Goal: Information Seeking & Learning: Find specific page/section

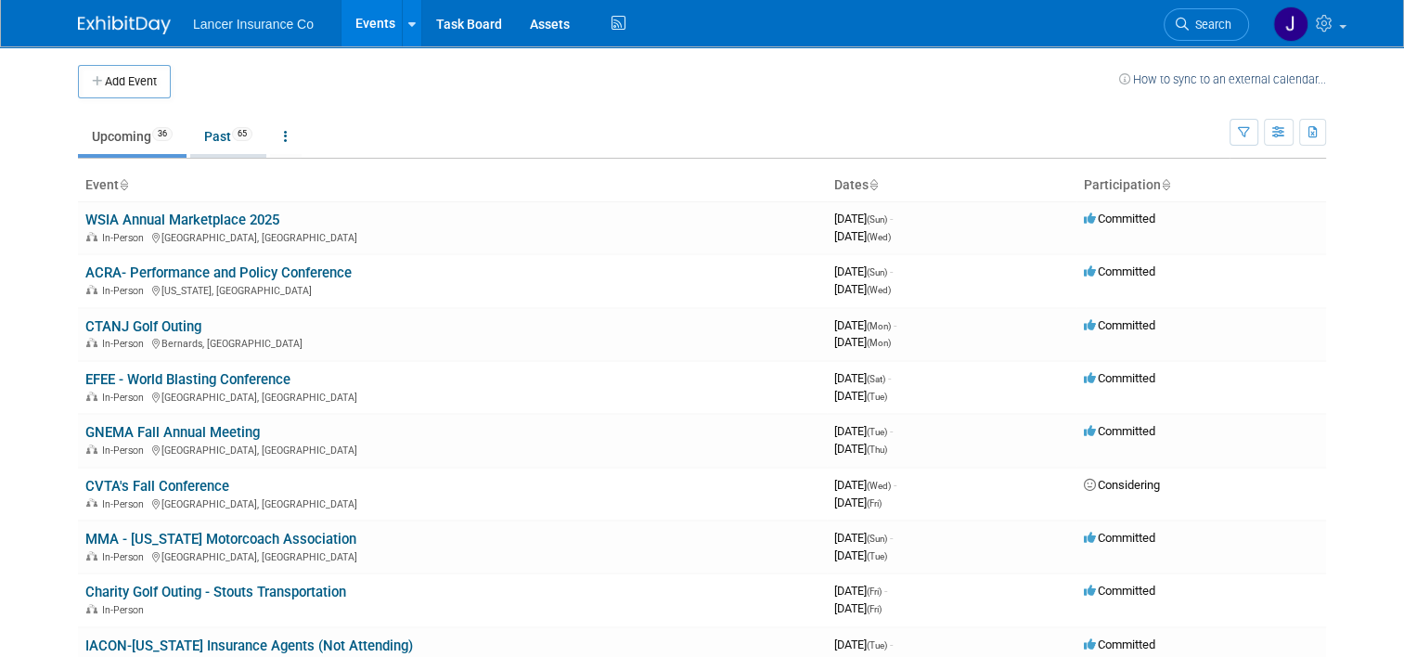
click at [221, 126] on link "Past 65" at bounding box center [228, 136] width 76 height 35
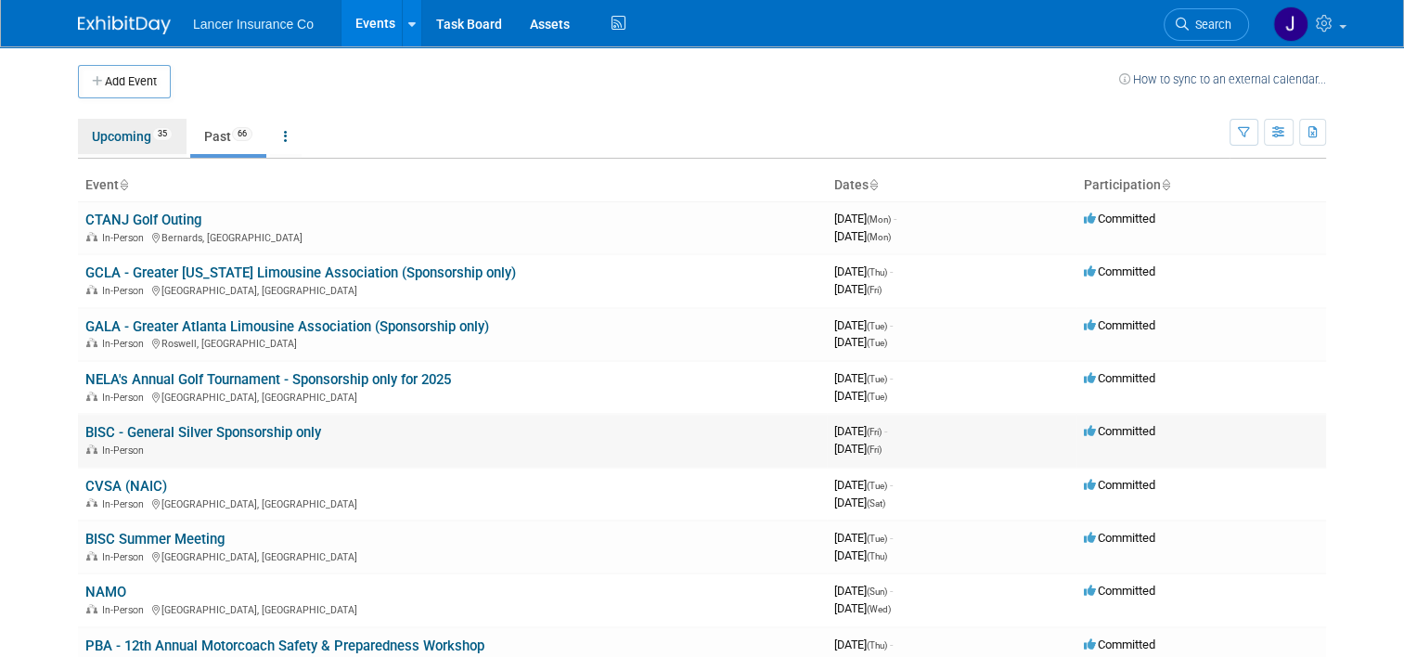
click at [108, 144] on link "Upcoming 35" at bounding box center [132, 136] width 109 height 35
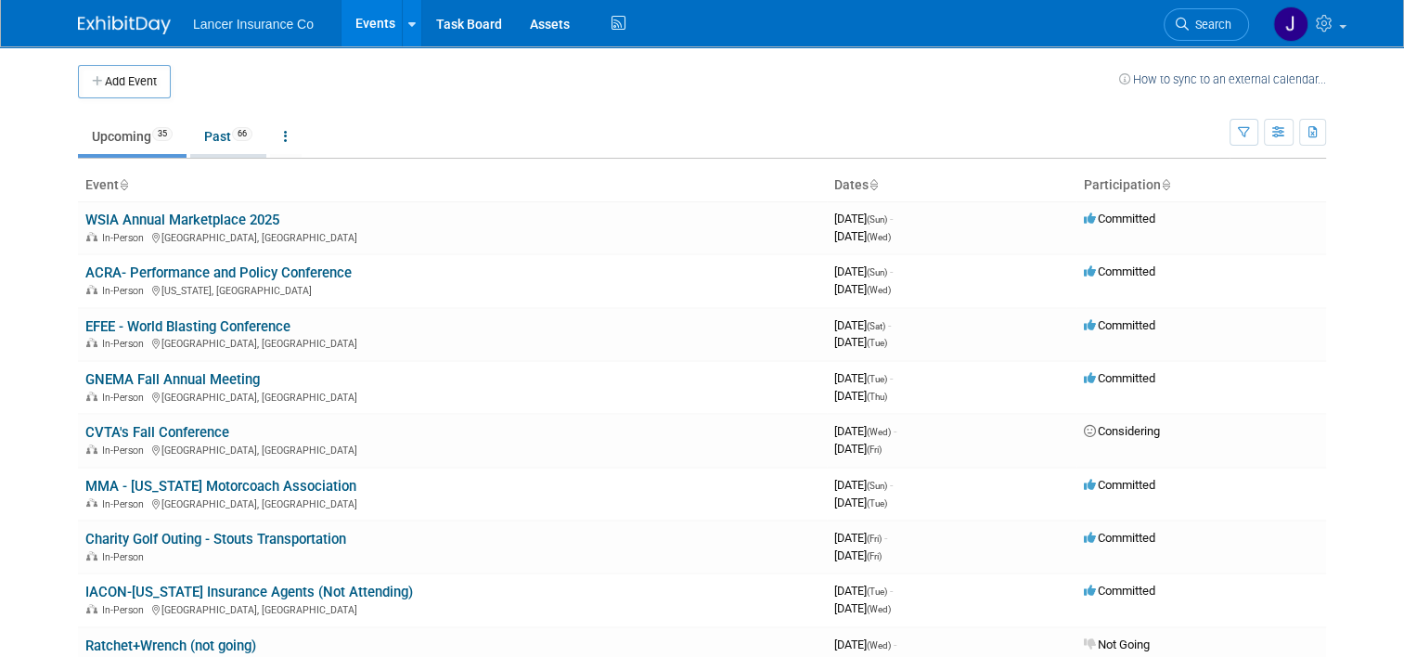
click at [213, 130] on link "Past 66" at bounding box center [228, 136] width 76 height 35
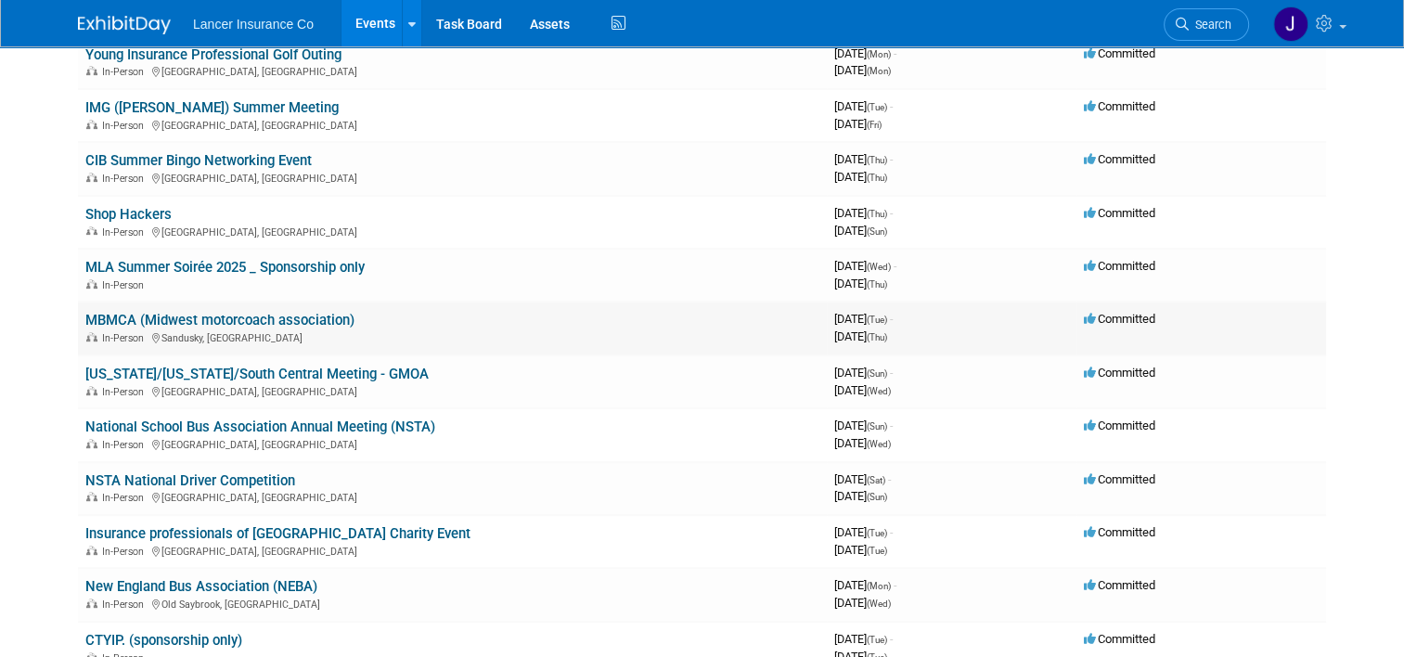
scroll to position [742, 0]
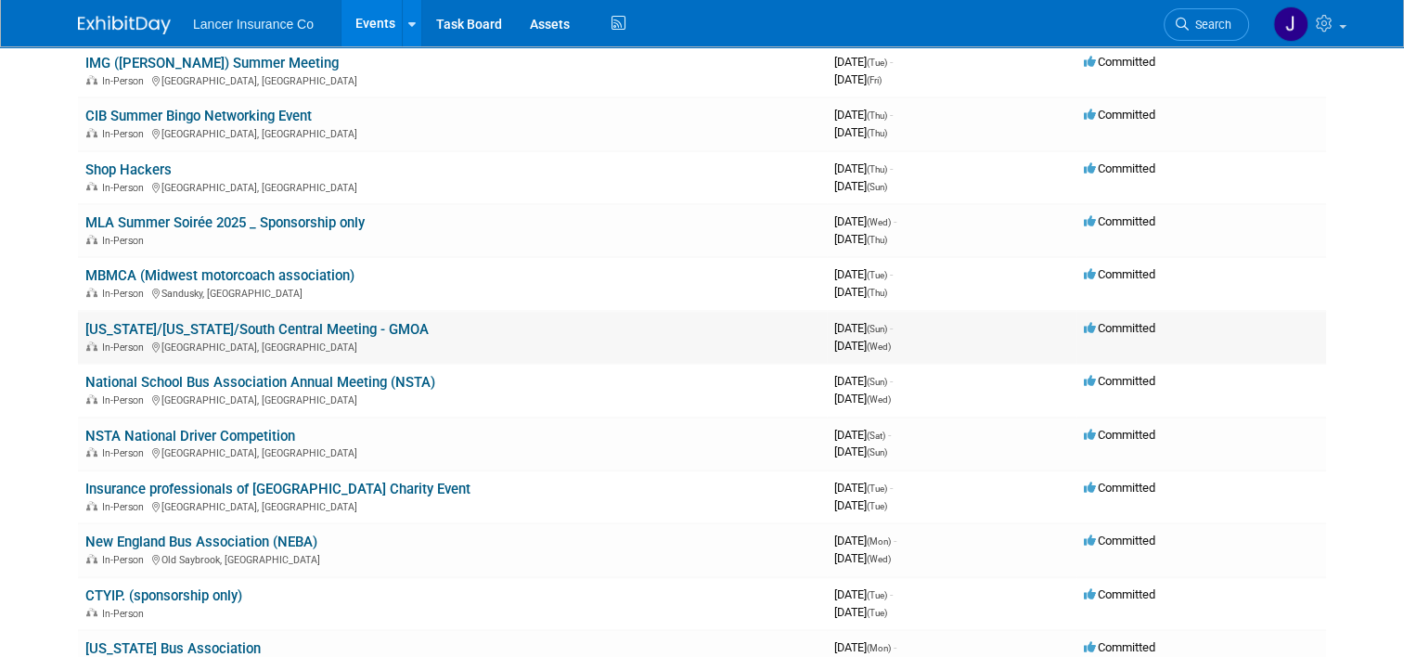
click at [287, 328] on link "[US_STATE]/[US_STATE]/South Central Meeting - GMOA" at bounding box center [256, 329] width 343 height 17
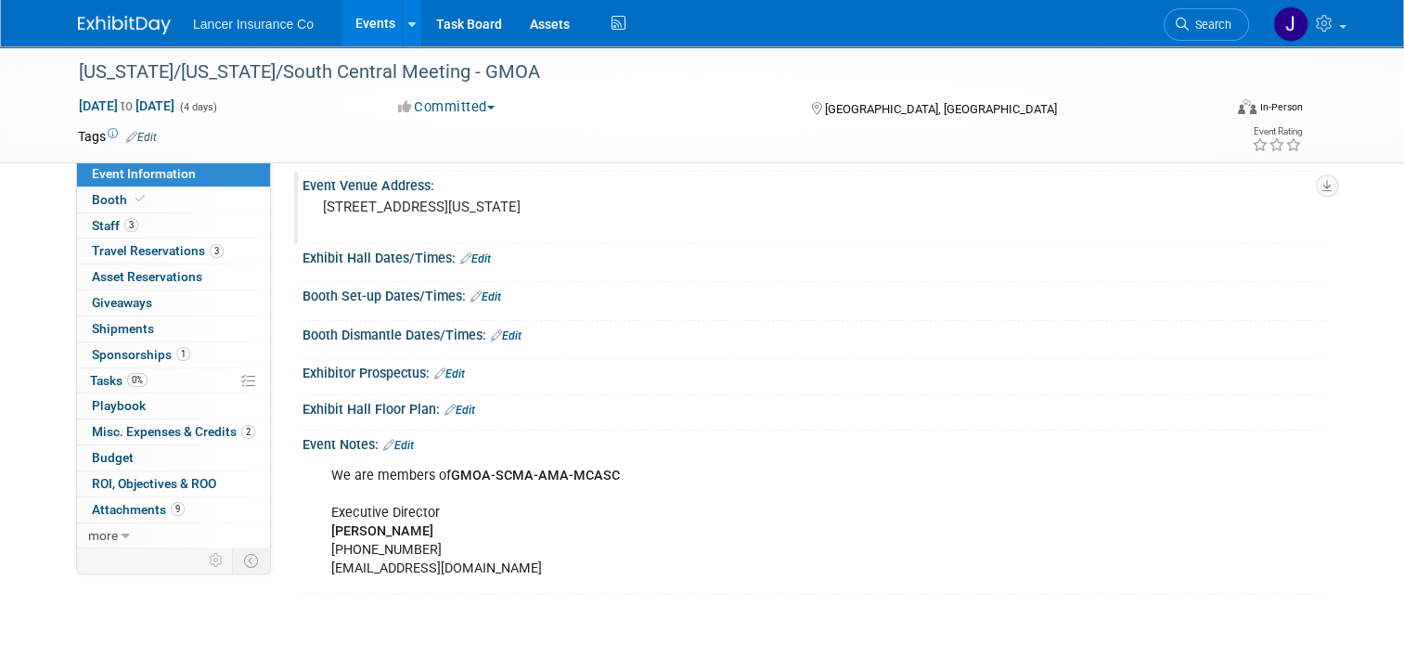
scroll to position [186, 0]
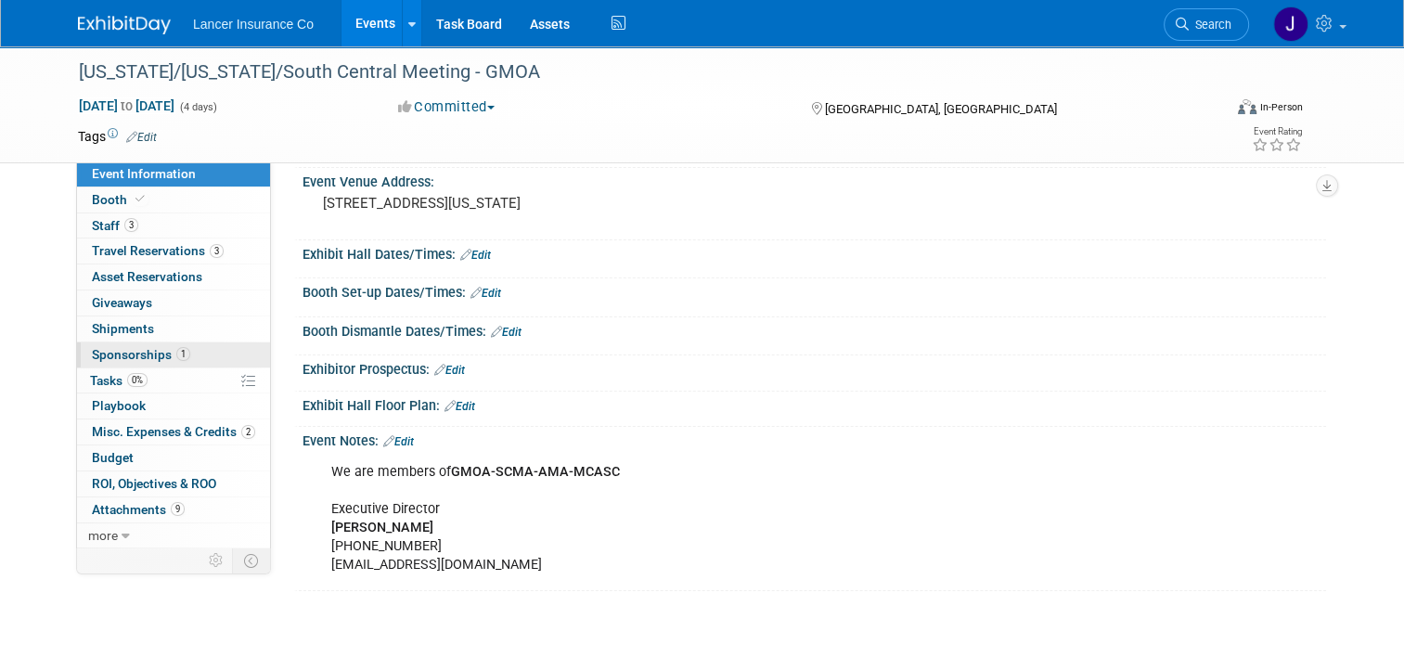
click at [142, 351] on span "Sponsorships 1" at bounding box center [141, 354] width 98 height 15
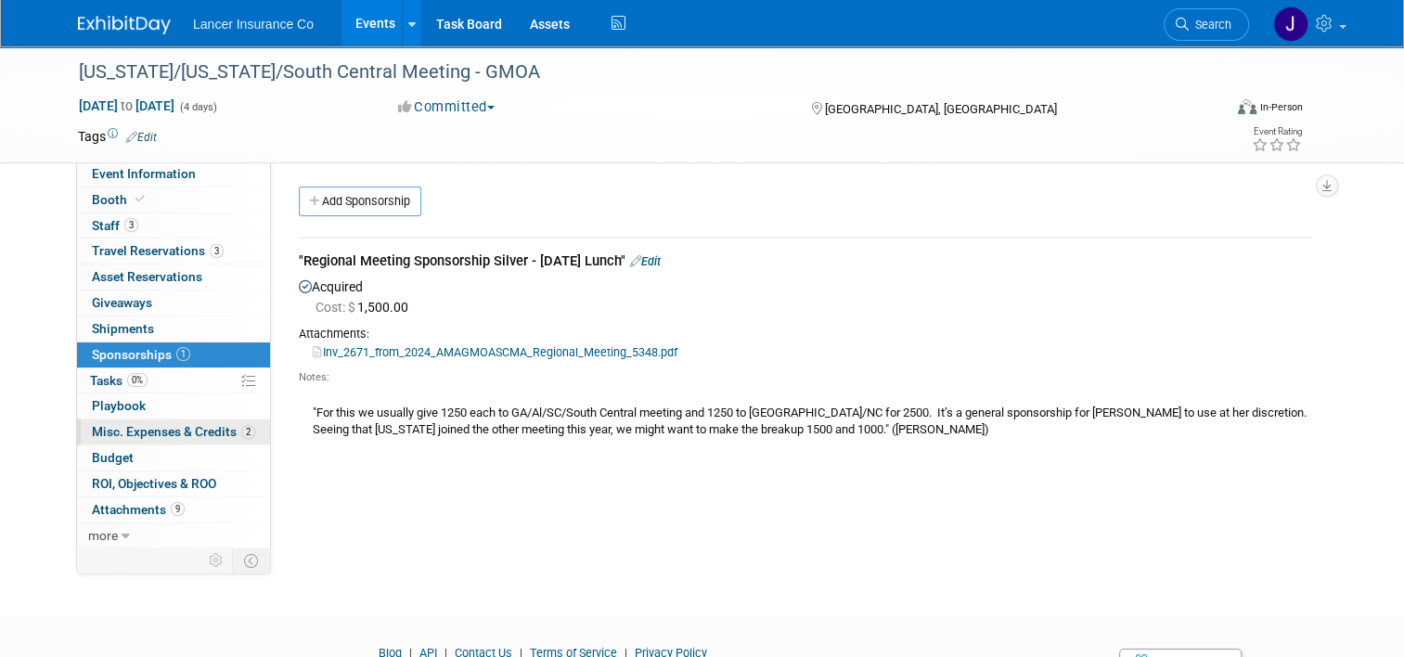
click at [134, 433] on span "Misc. Expenses & Credits 2" at bounding box center [173, 431] width 163 height 15
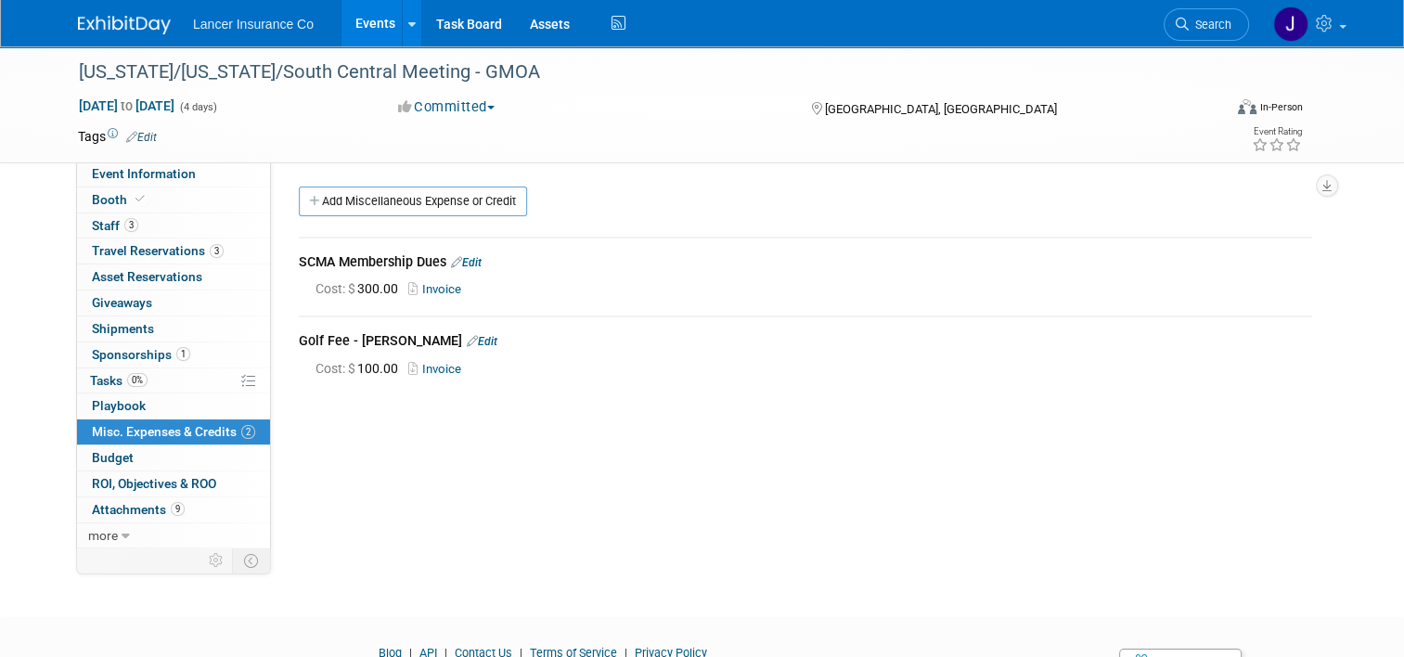
click at [425, 367] on link "Invoice" at bounding box center [438, 369] width 60 height 14
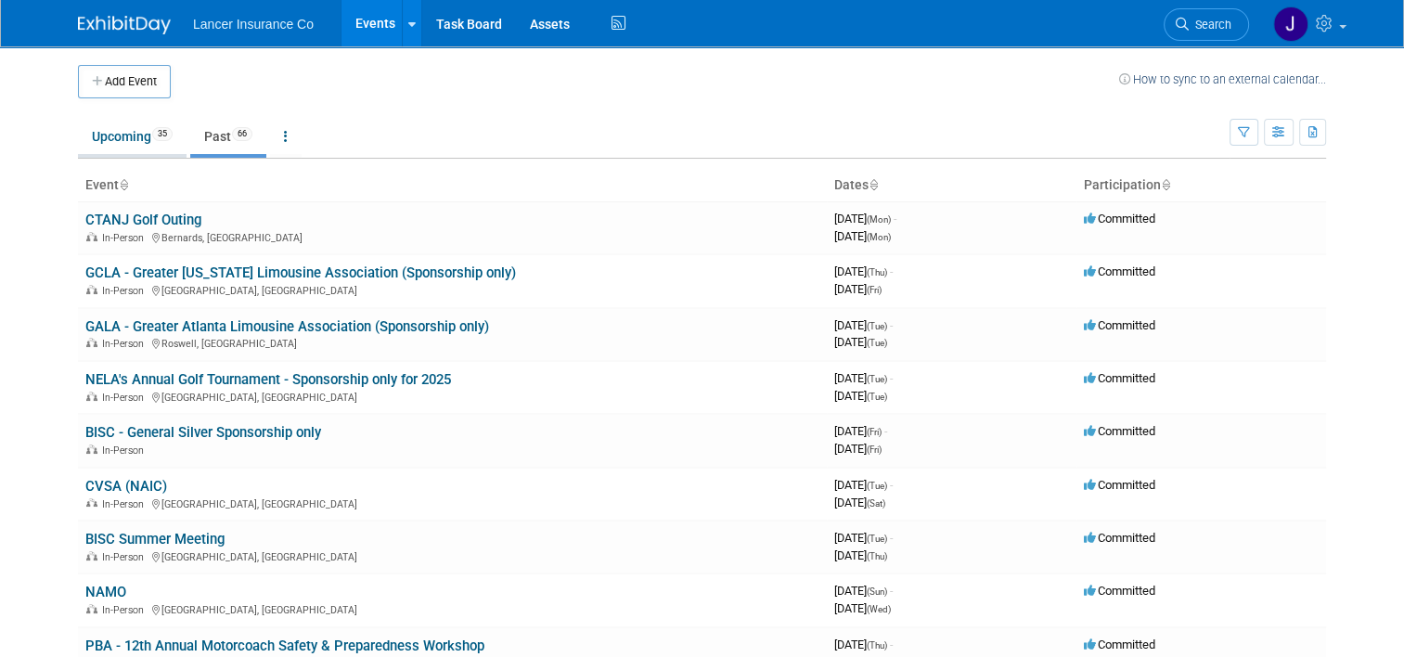
click at [105, 148] on link "Upcoming 35" at bounding box center [132, 136] width 109 height 35
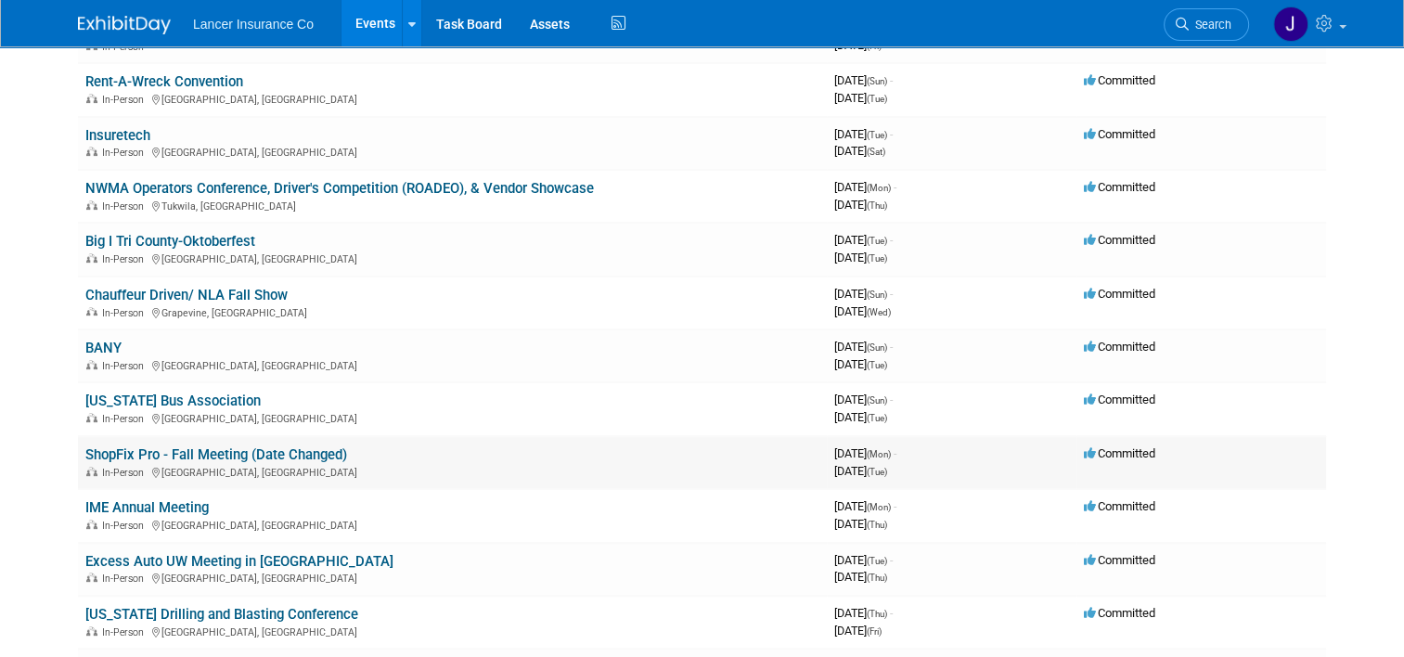
scroll to position [650, 0]
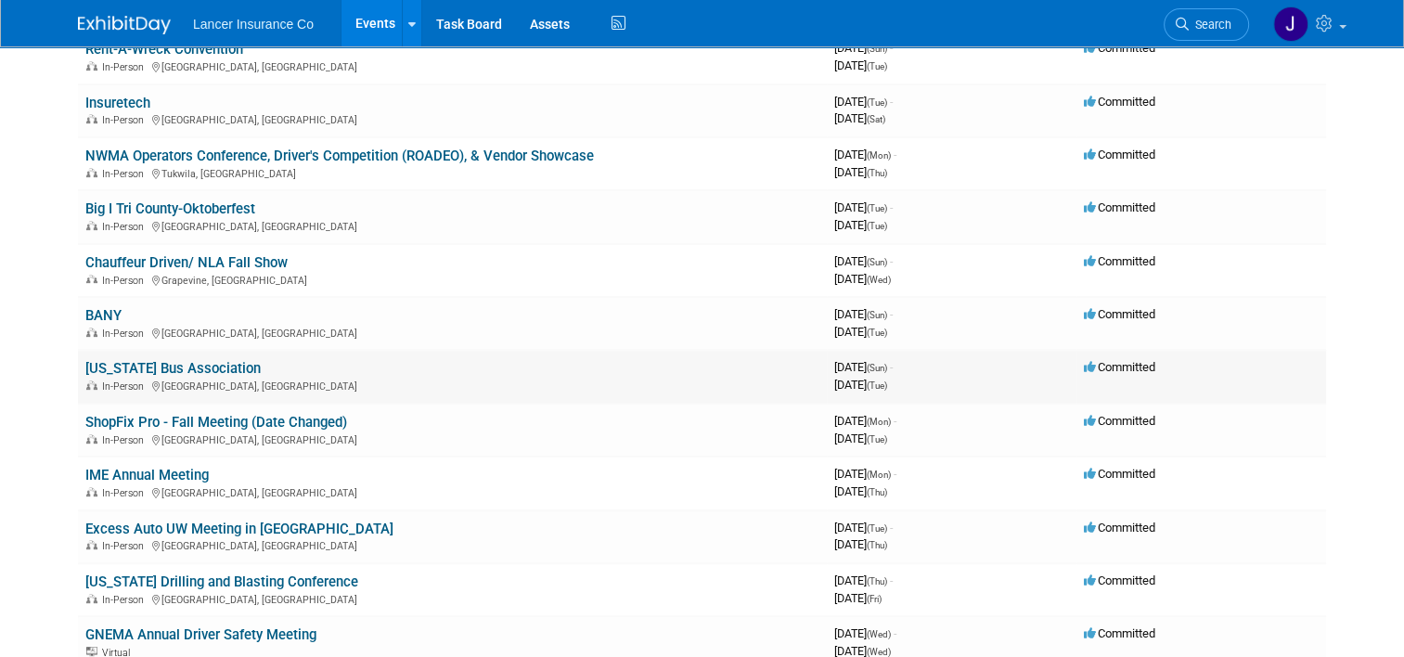
click at [185, 364] on link "[US_STATE] Bus Association" at bounding box center [172, 368] width 175 height 17
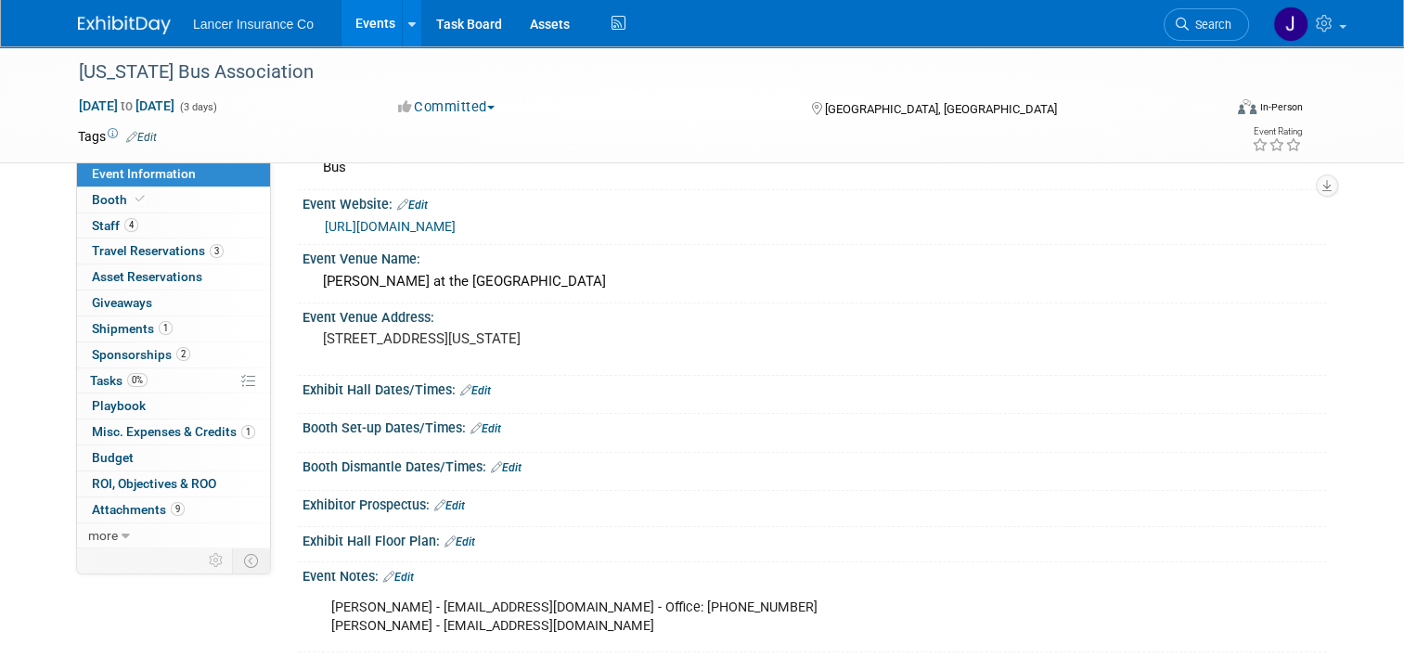
scroll to position [93, 0]
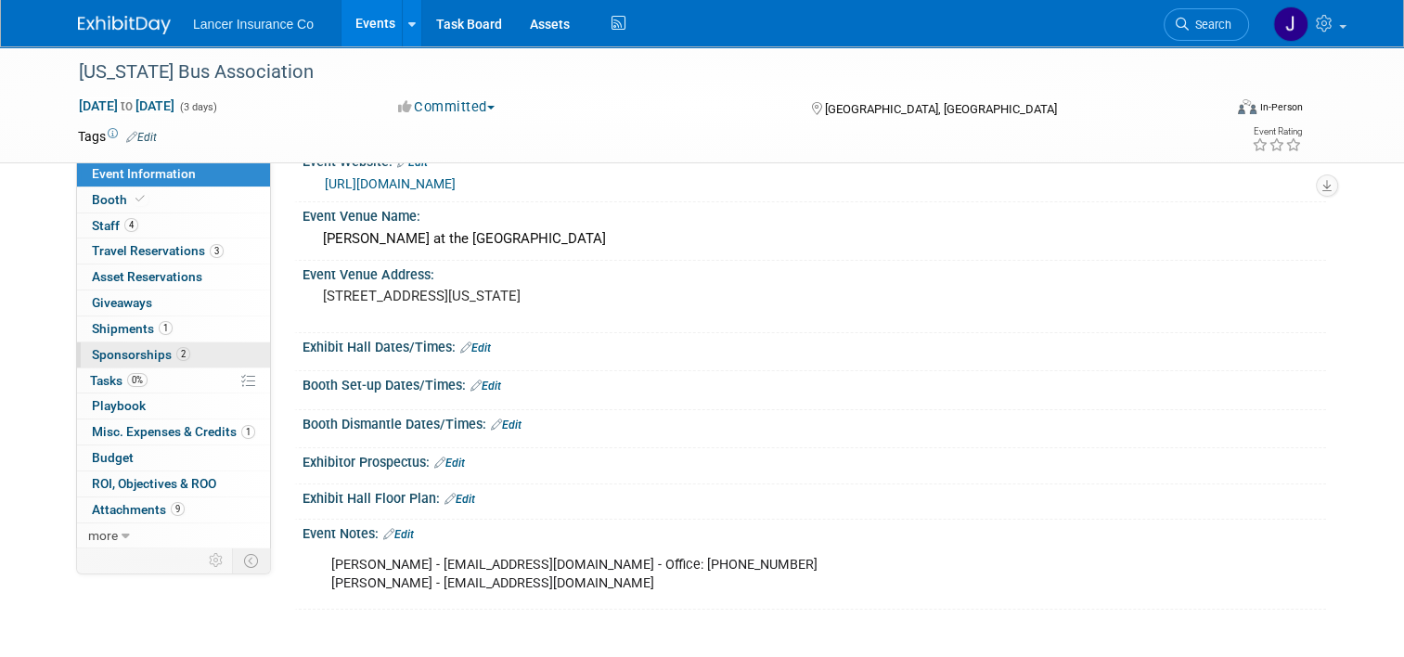
click at [115, 353] on span "Sponsorships 2" at bounding box center [141, 354] width 98 height 15
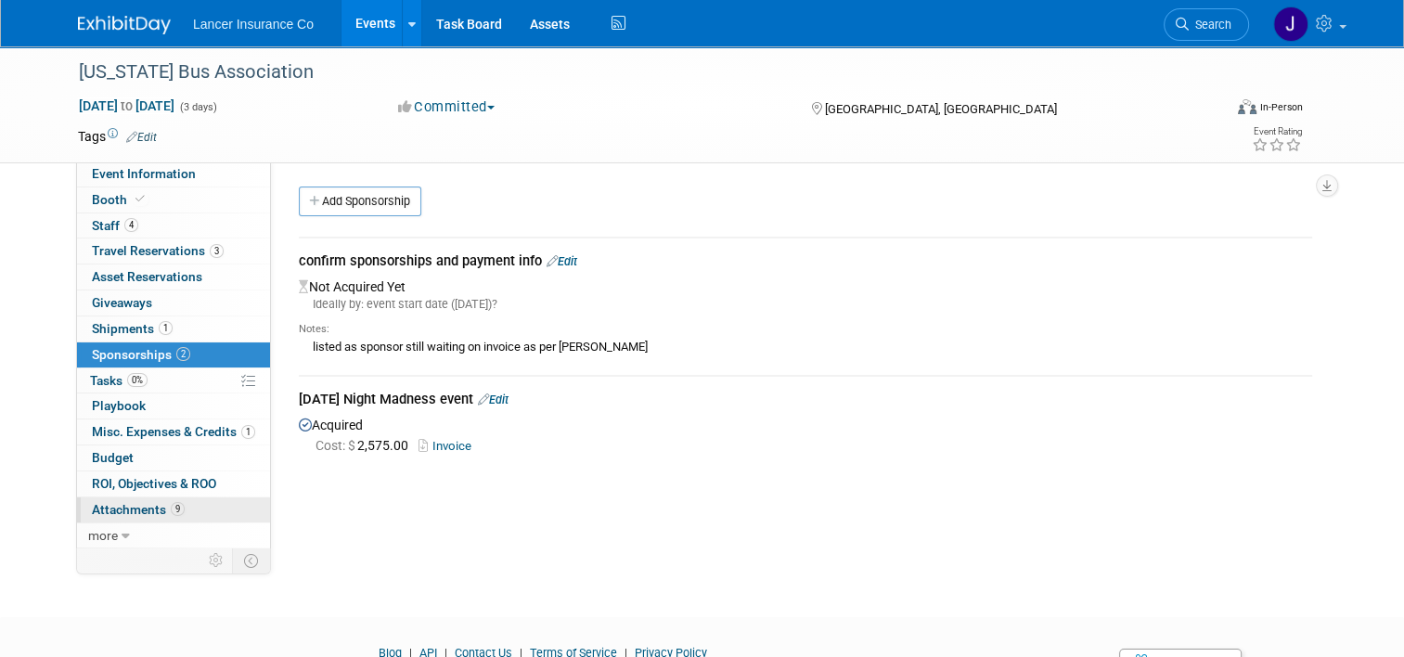
click at [134, 505] on span "Attachments 9" at bounding box center [138, 509] width 93 height 15
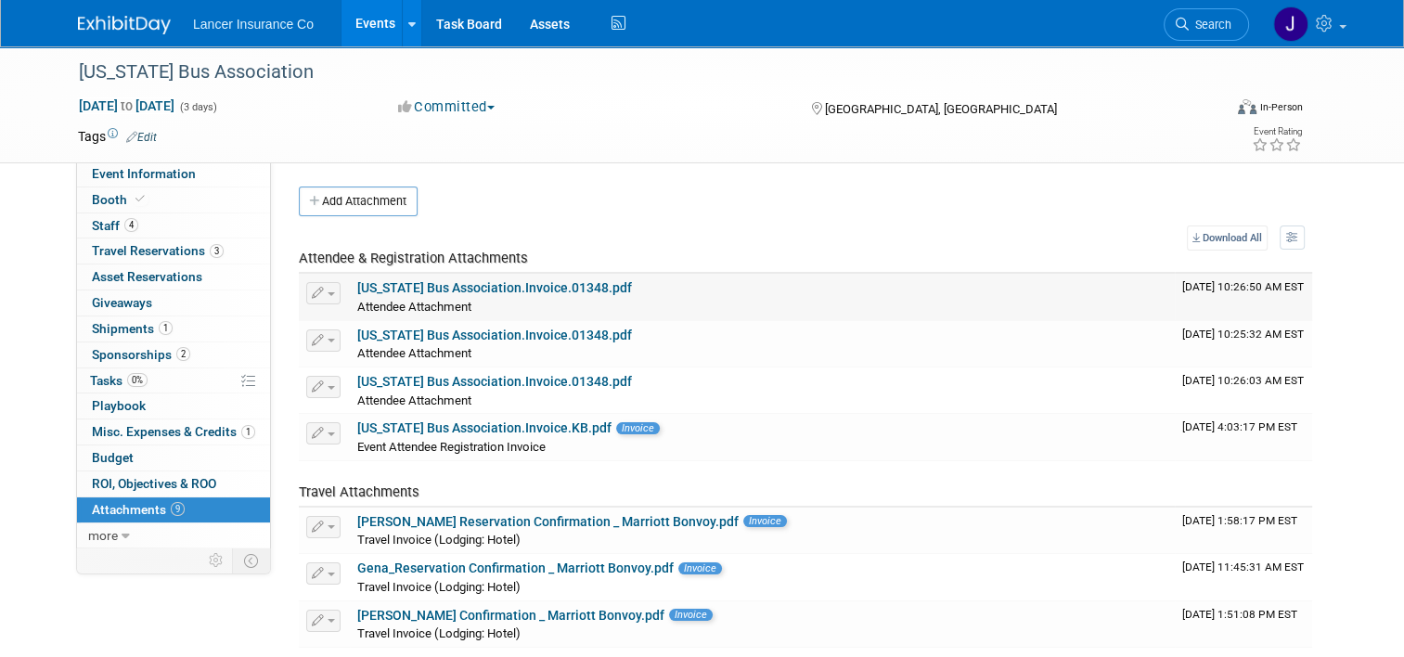
click at [483, 289] on link "California Bus Association.Invoice.01348.pdf" at bounding box center [494, 287] width 275 height 15
click at [119, 214] on link "4 Staff 4" at bounding box center [173, 225] width 193 height 25
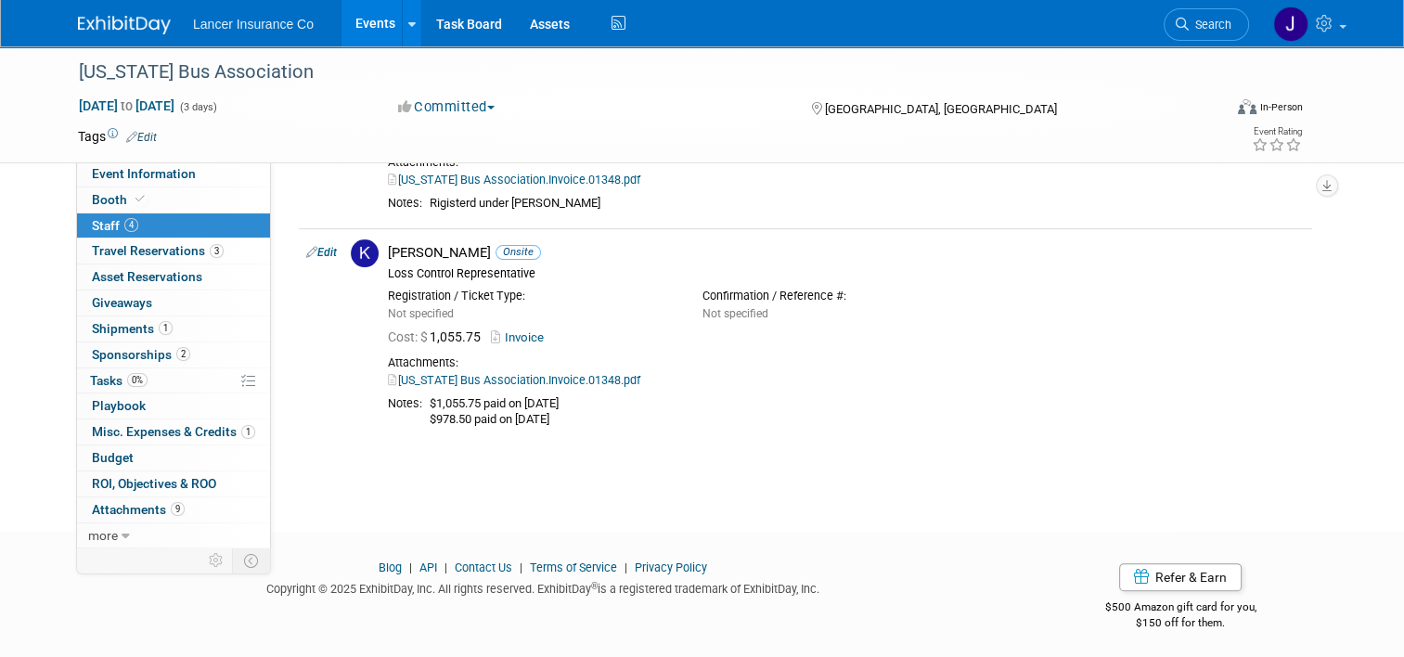
scroll to position [464, 0]
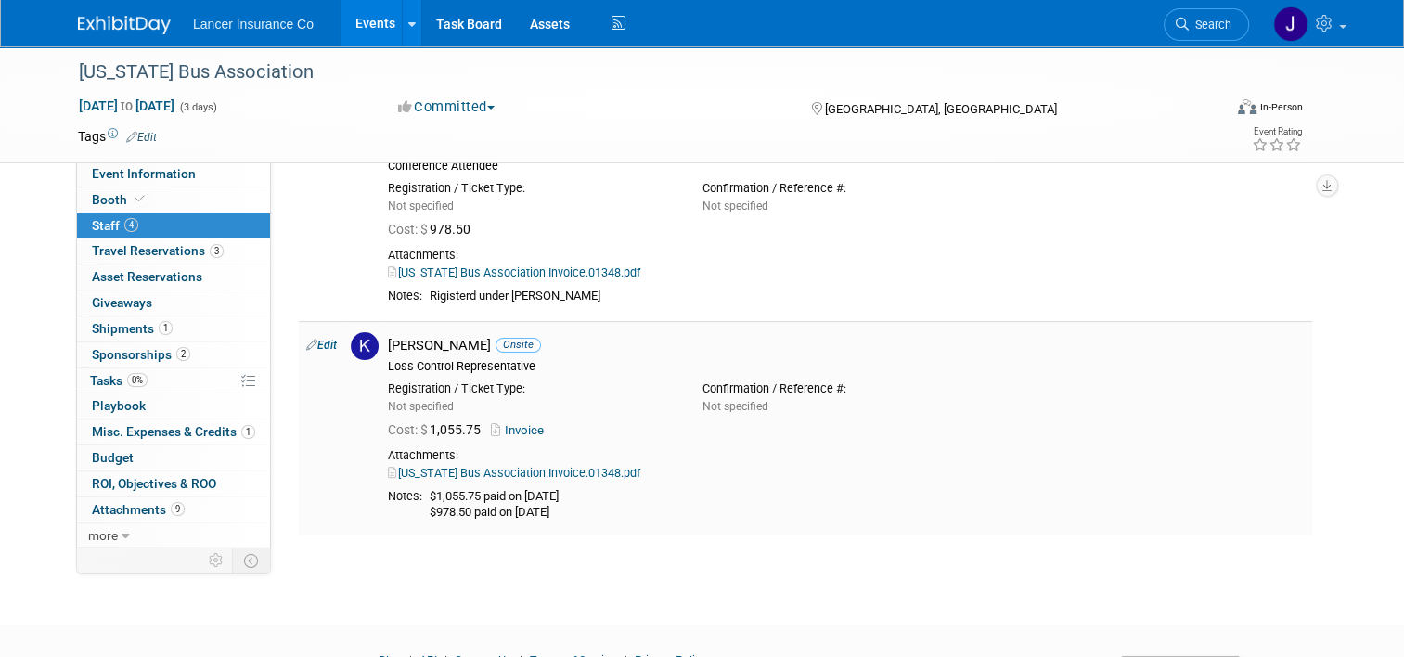
click at [509, 425] on link "Invoice" at bounding box center [521, 430] width 60 height 14
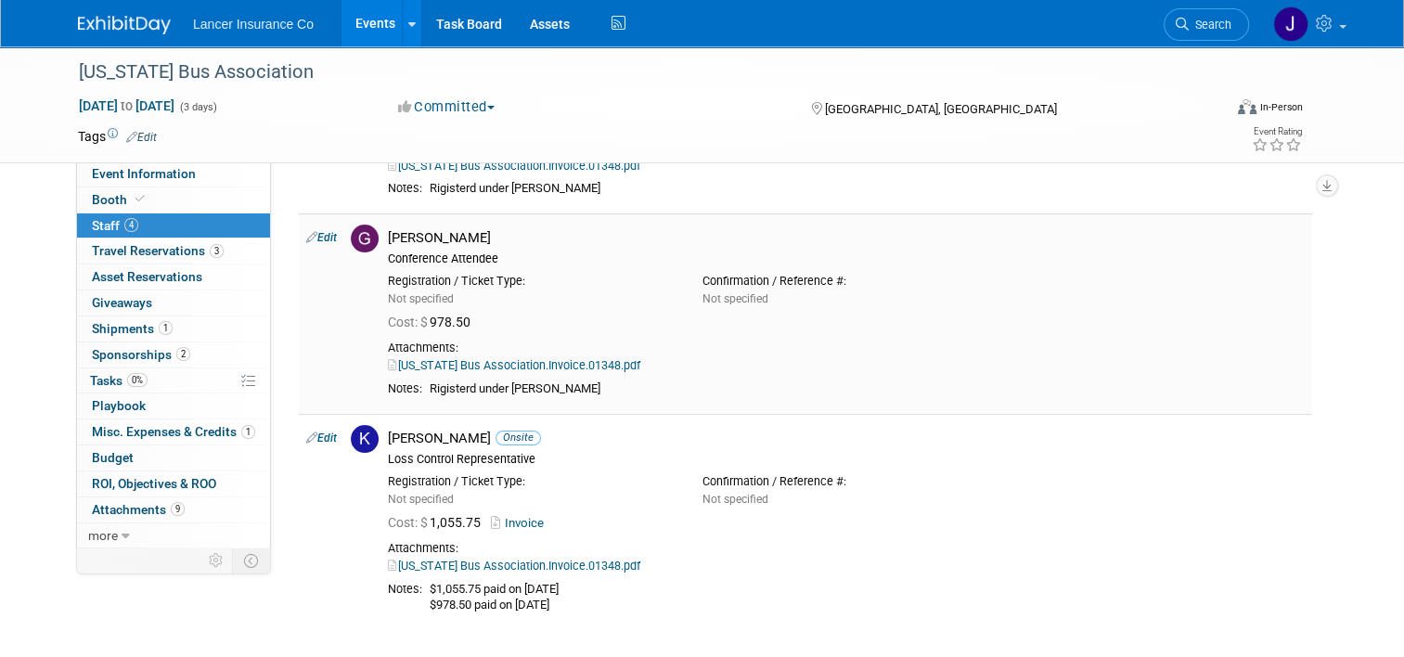
scroll to position [371, 0]
click at [549, 359] on link "[US_STATE] Bus Association.Invoice.01348.pdf" at bounding box center [514, 365] width 252 height 14
click at [509, 367] on link "[US_STATE] Bus Association.Invoice.01348.pdf" at bounding box center [514, 365] width 252 height 14
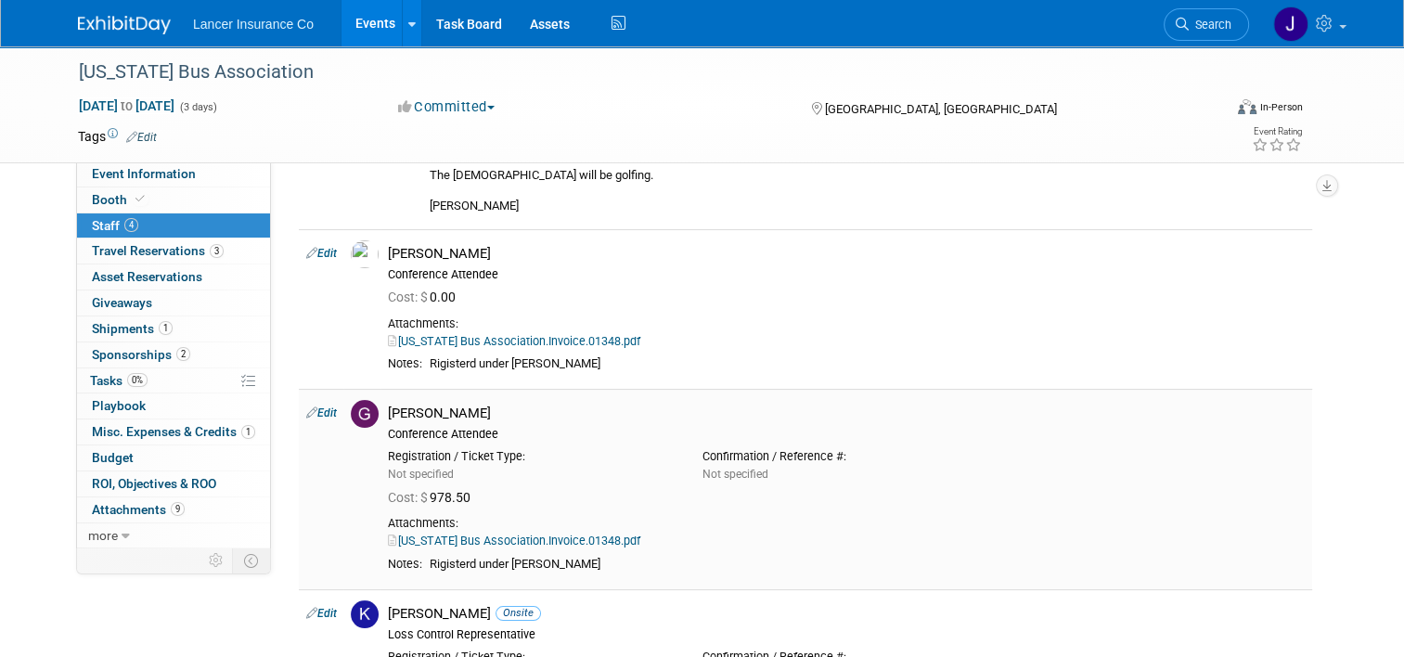
scroll to position [0, 0]
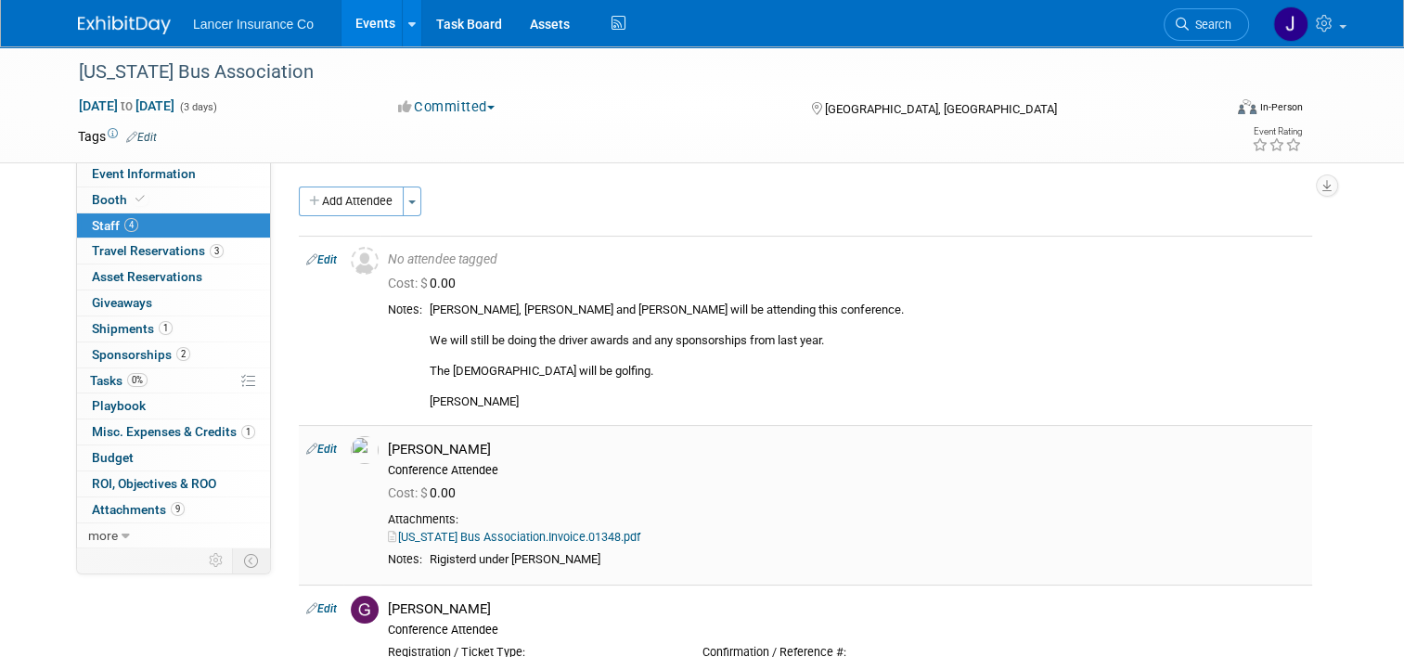
click at [509, 534] on link "[US_STATE] Bus Association.Invoice.01348.pdf" at bounding box center [514, 537] width 252 height 14
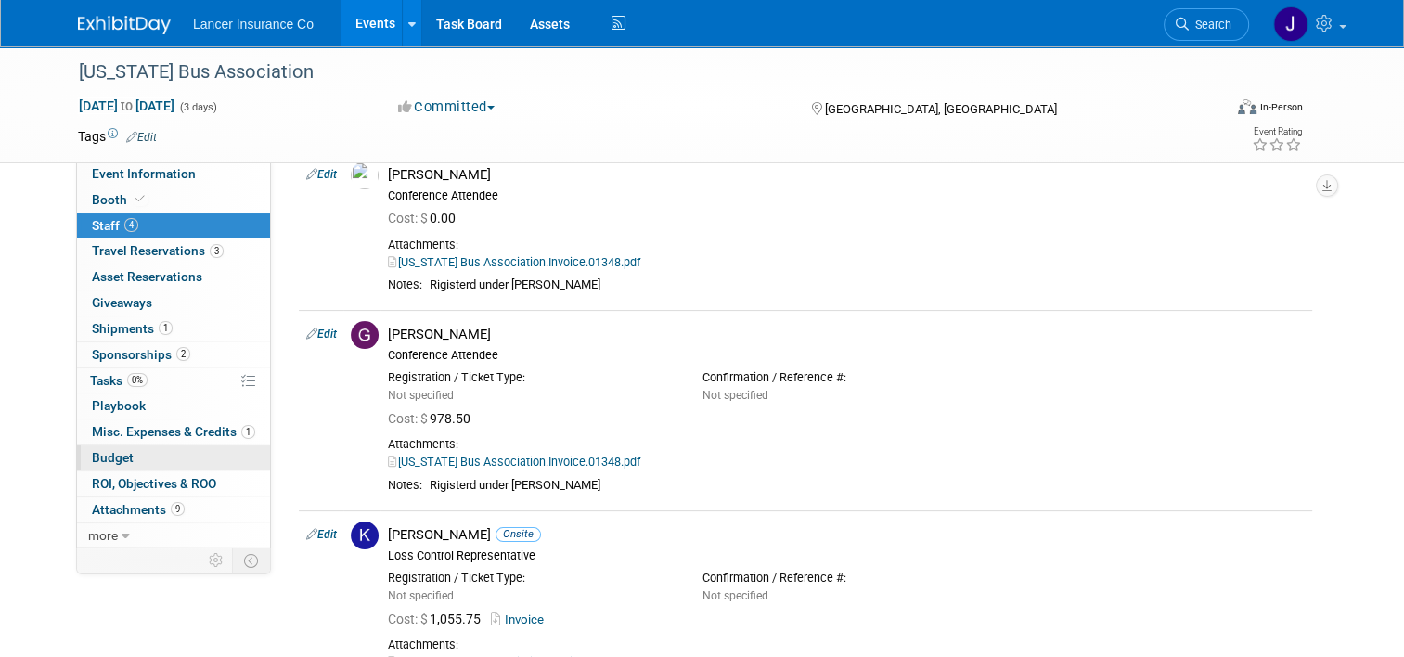
scroll to position [278, 0]
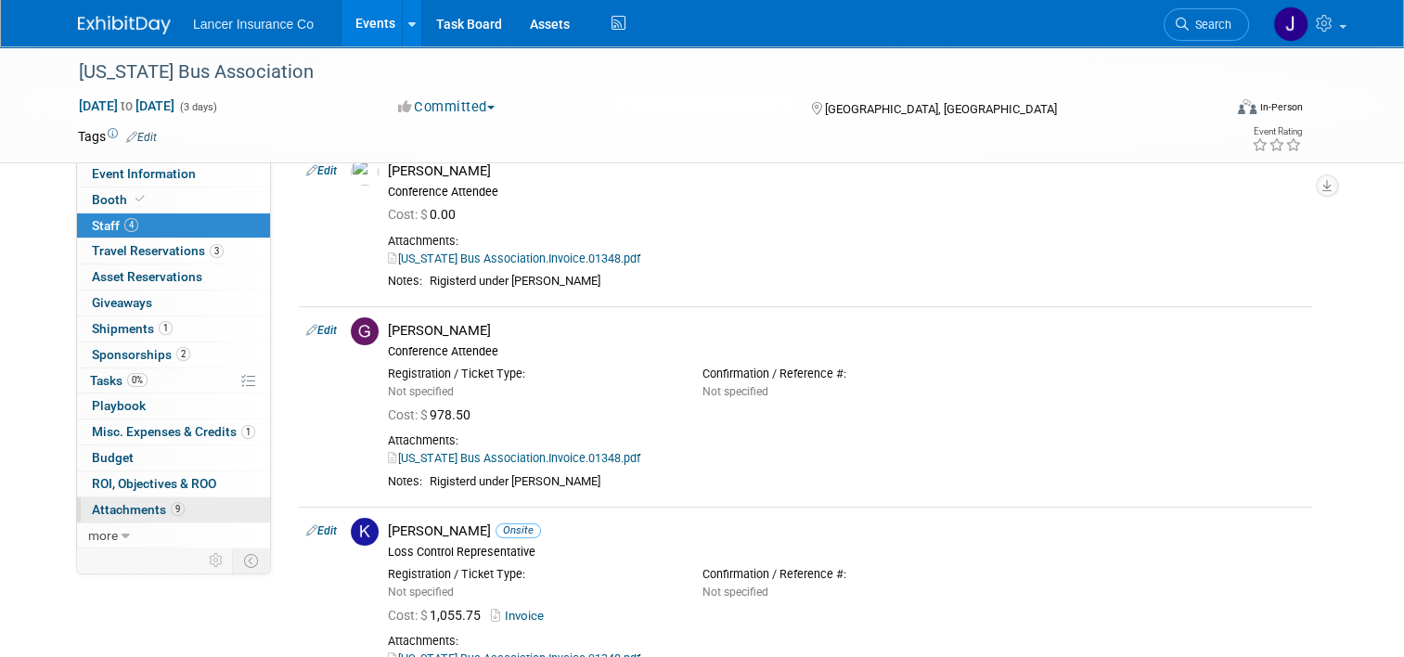
click at [133, 516] on link "9 Attachments 9" at bounding box center [173, 509] width 193 height 25
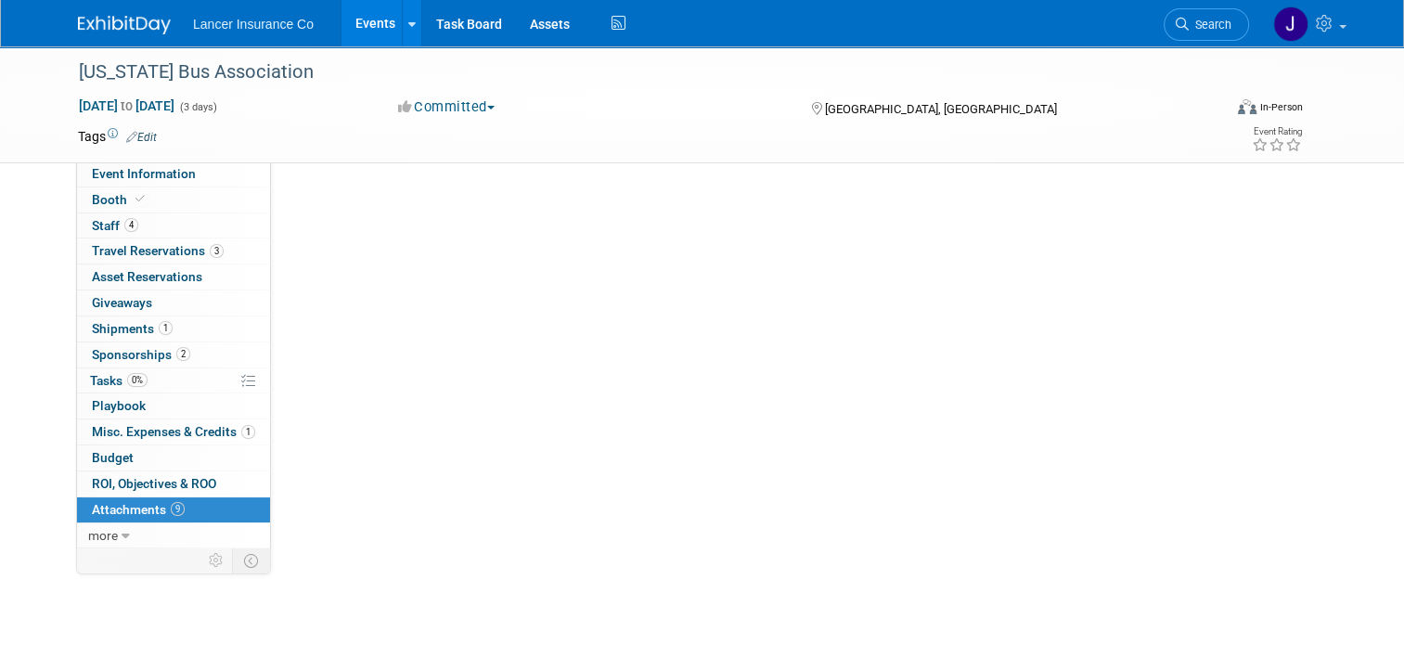
scroll to position [0, 0]
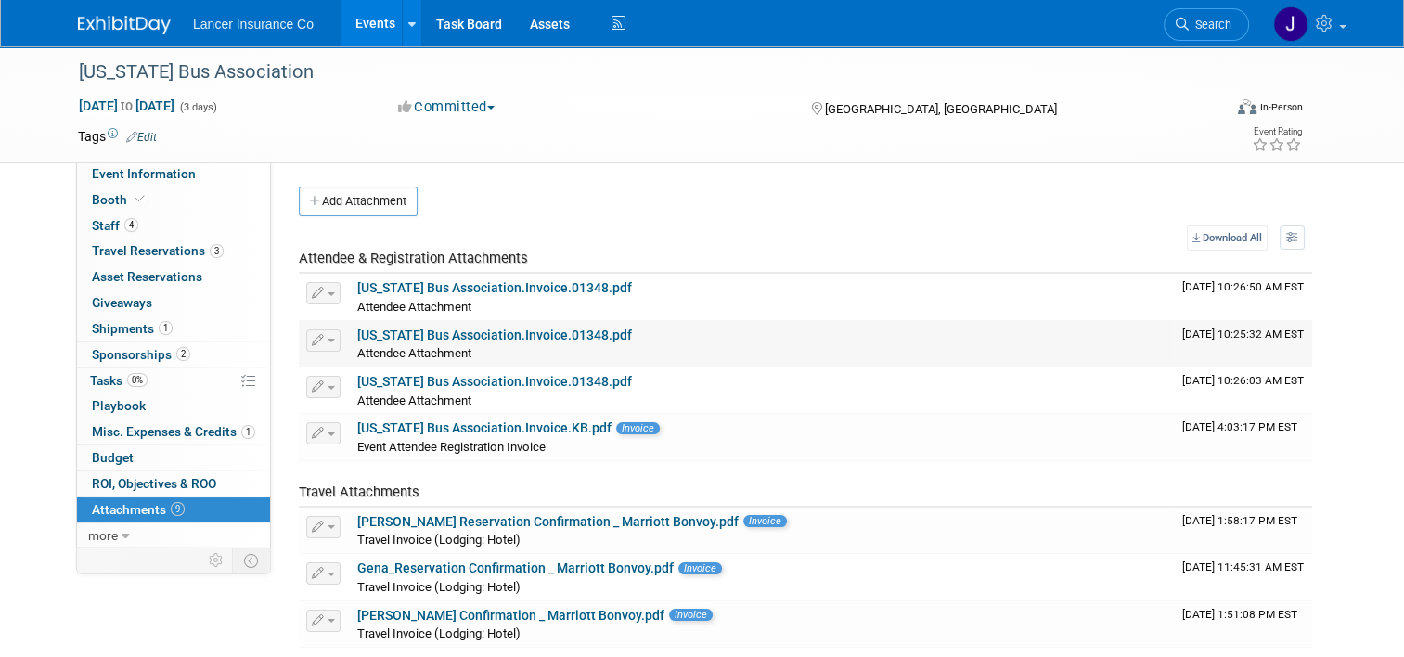
click at [453, 331] on link "[US_STATE] Bus Association.Invoice.01348.pdf" at bounding box center [494, 335] width 275 height 15
click at [493, 379] on link "[US_STATE] Bus Association.Invoice.01348.pdf" at bounding box center [494, 381] width 275 height 15
click at [517, 378] on link "[US_STATE] Bus Association.Invoice.01348.pdf" at bounding box center [494, 381] width 275 height 15
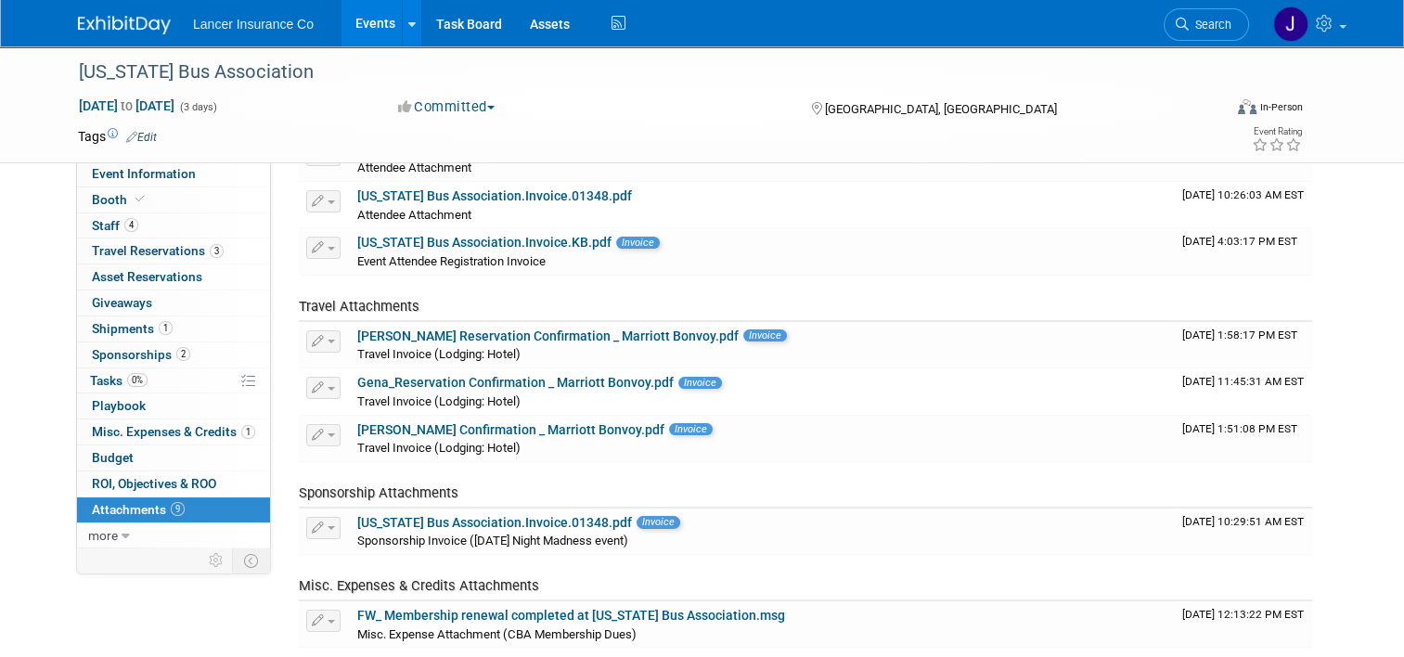
scroll to position [278, 0]
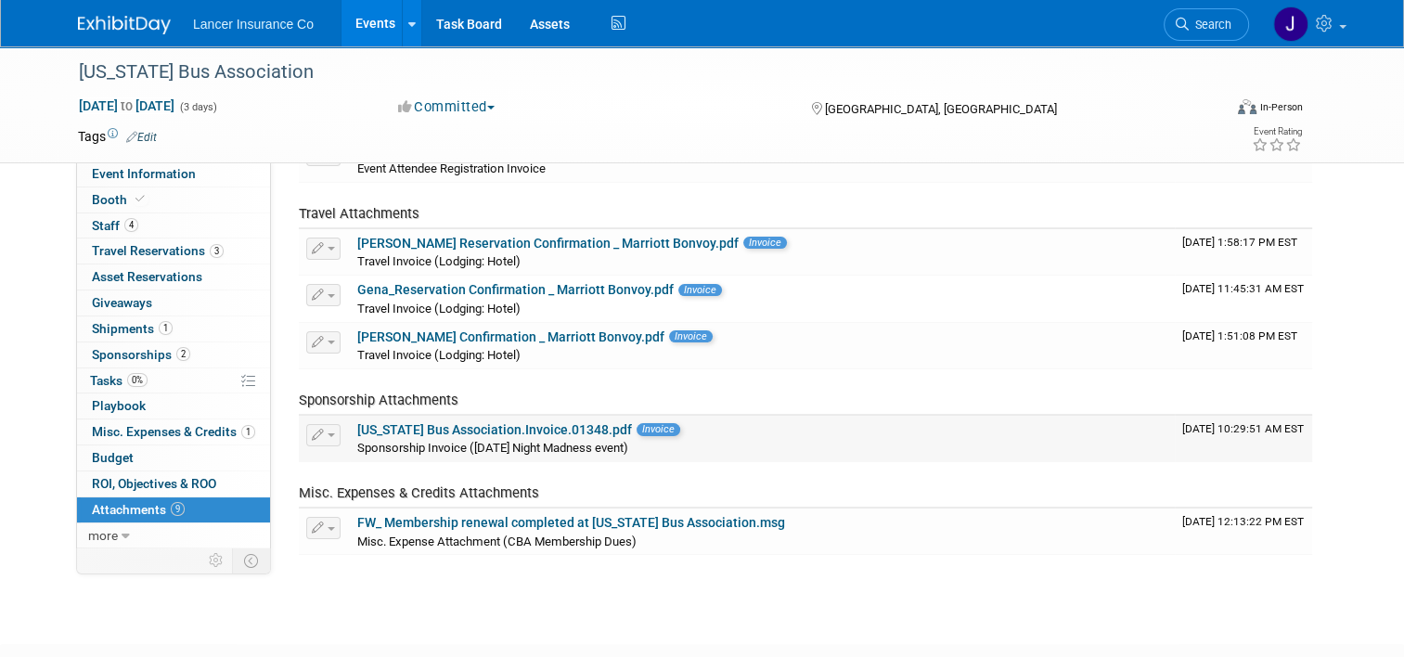
click at [509, 426] on link "[US_STATE] Bus Association.Invoice.01348.pdf" at bounding box center [494, 429] width 275 height 15
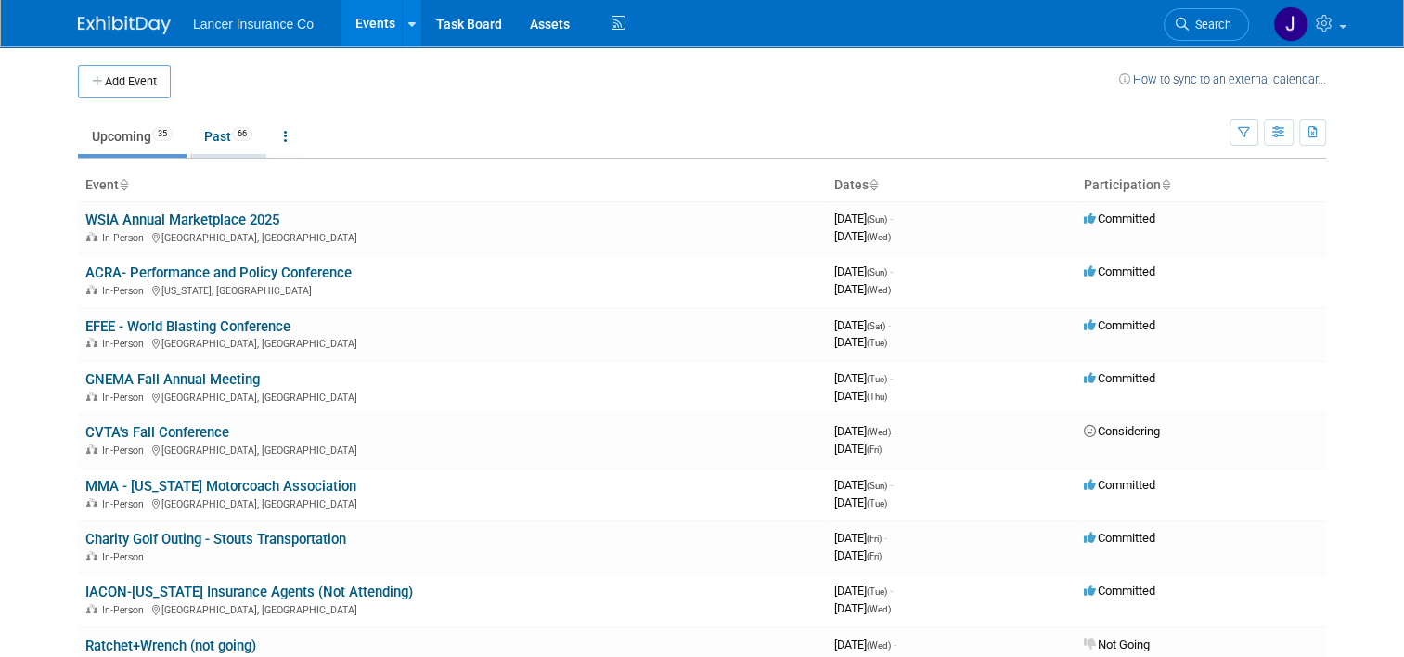
click at [218, 141] on link "Past 66" at bounding box center [228, 136] width 76 height 35
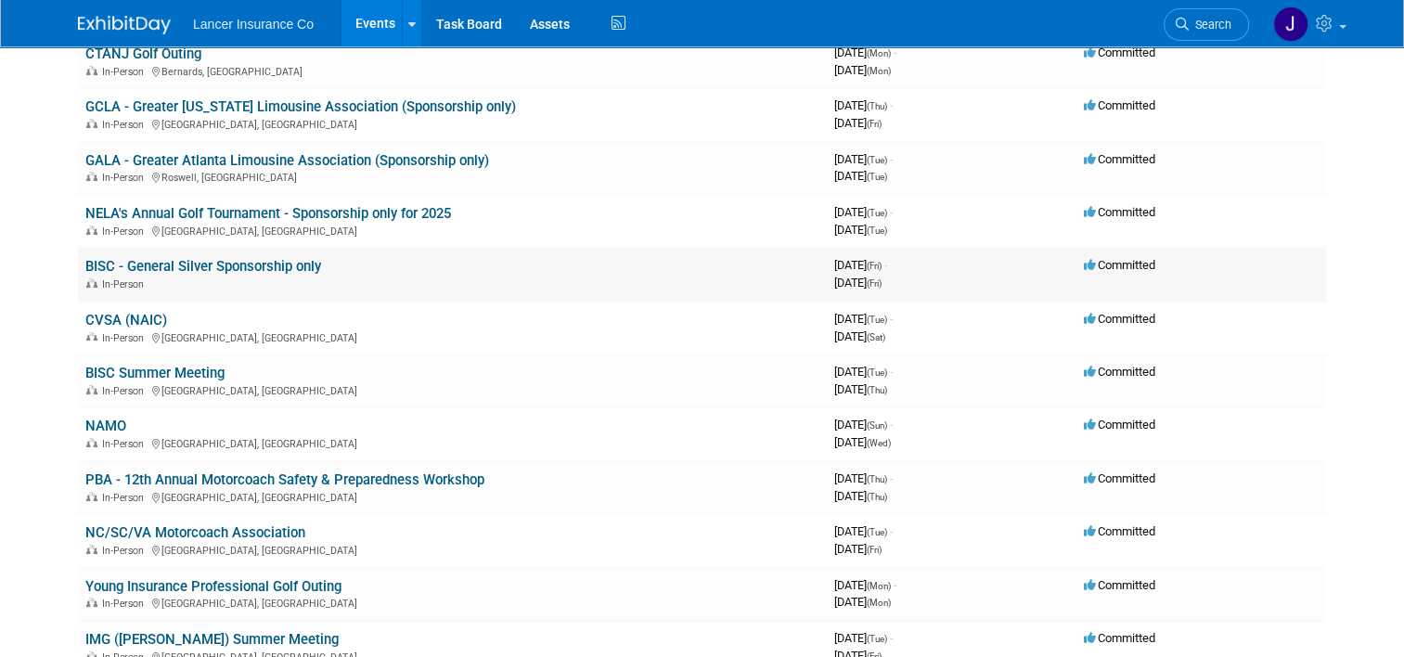
scroll to position [278, 0]
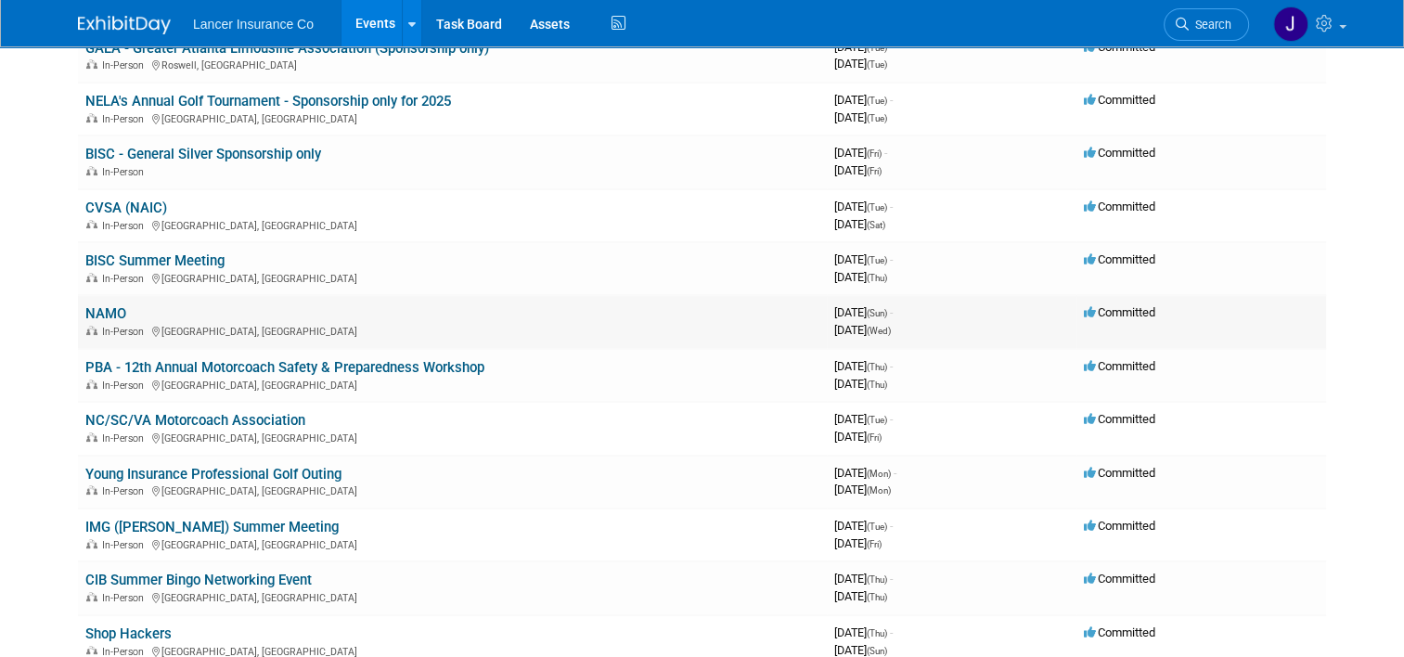
click at [97, 308] on link "NAMO" at bounding box center [105, 313] width 41 height 17
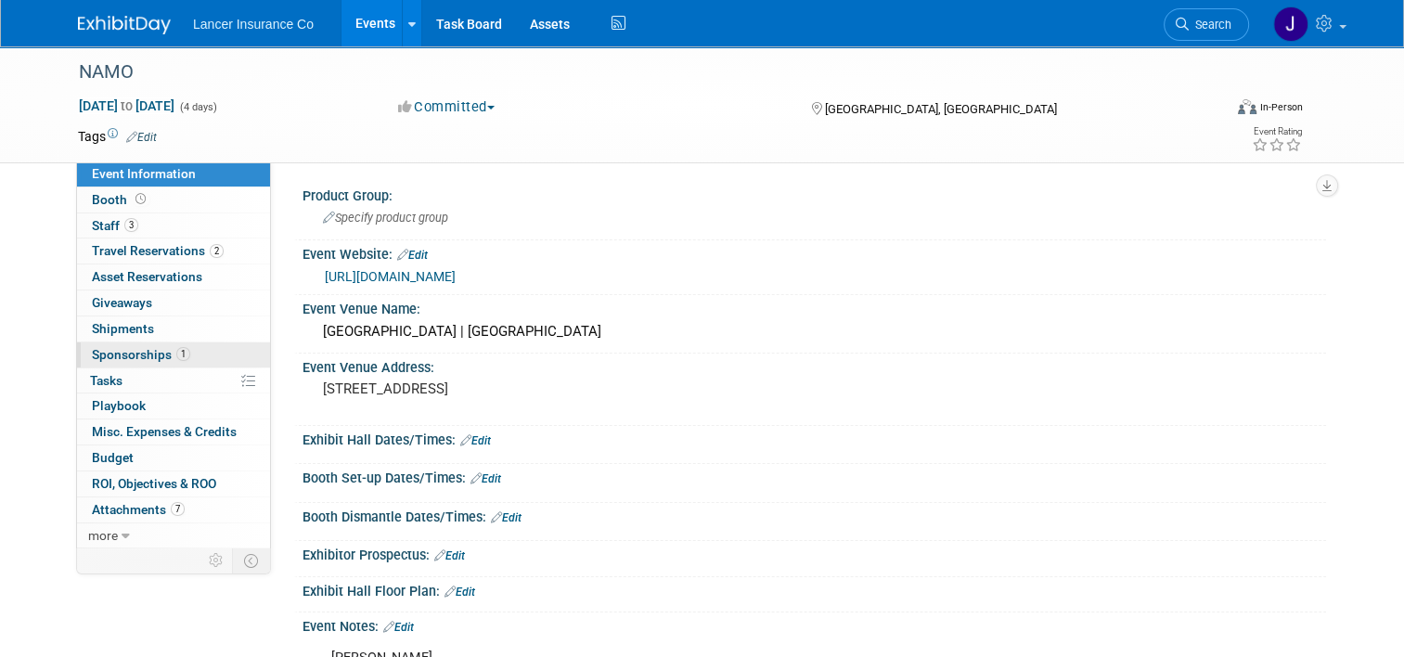
click at [116, 345] on link "1 Sponsorships 1" at bounding box center [173, 354] width 193 height 25
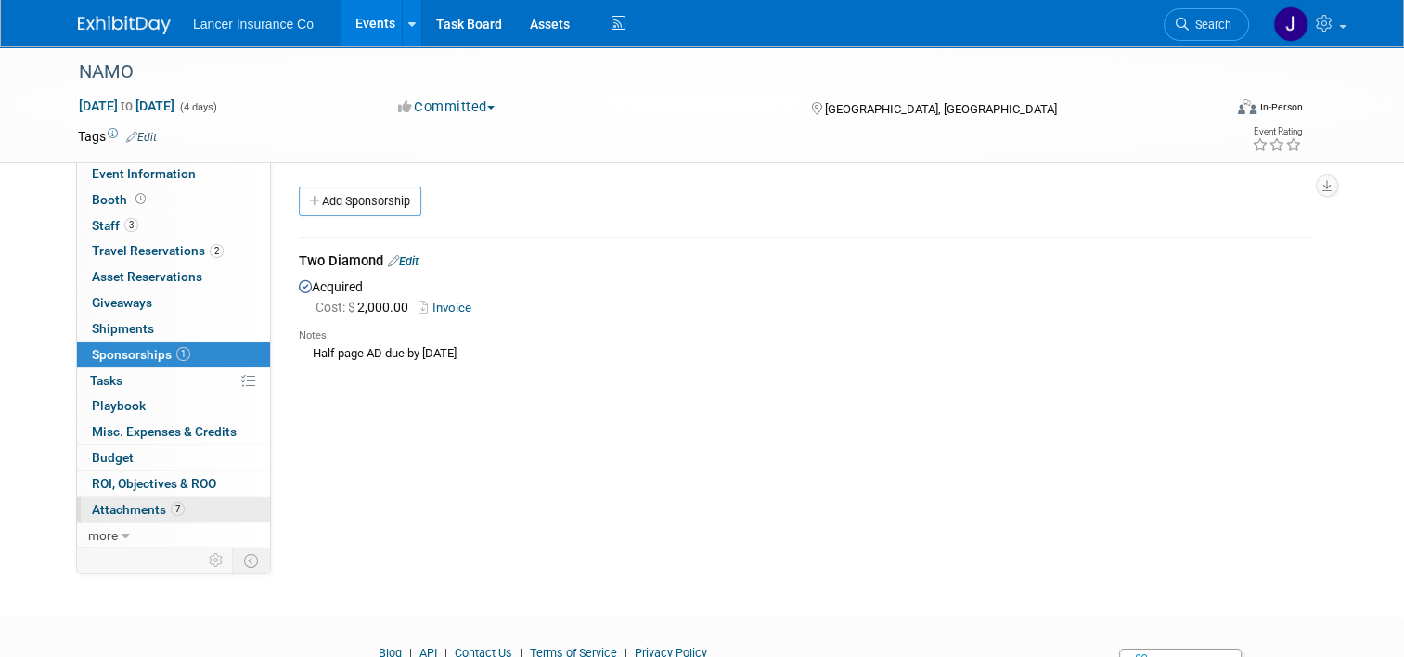
click at [141, 504] on span "Attachments 7" at bounding box center [138, 509] width 93 height 15
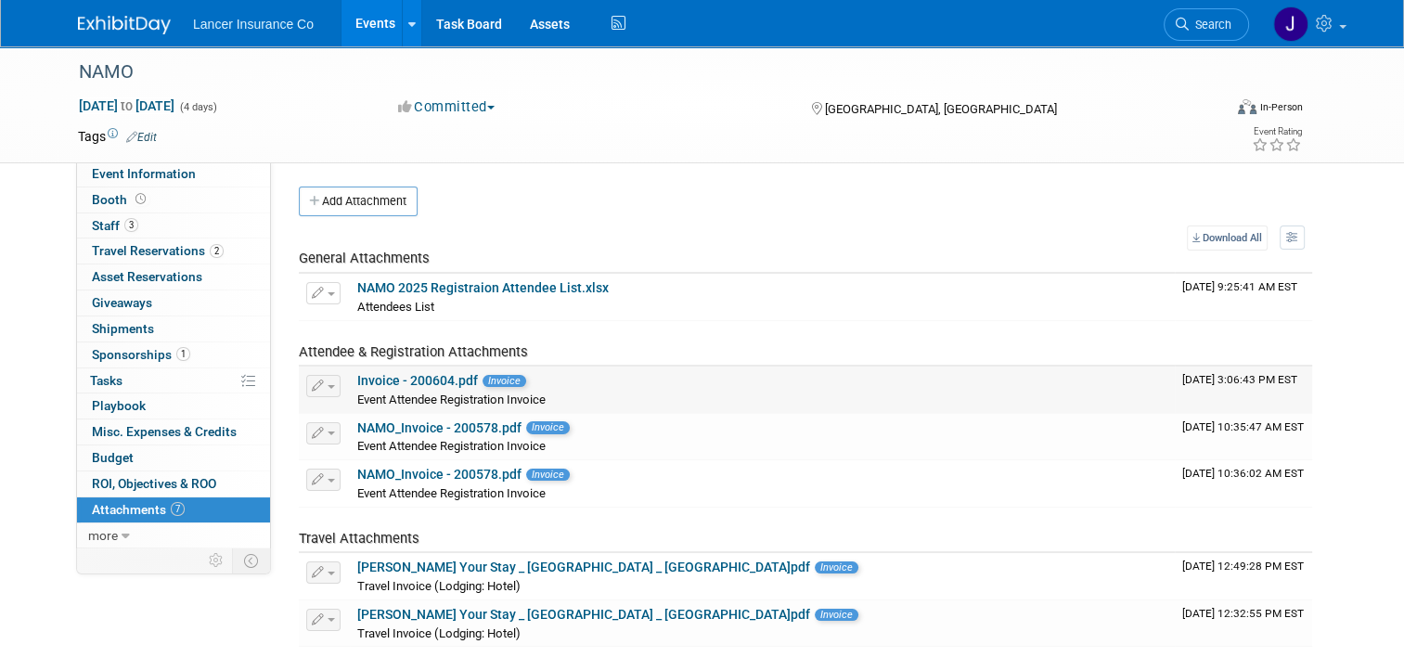
click at [360, 375] on link "Invoice - 200604.pdf" at bounding box center [417, 380] width 121 height 15
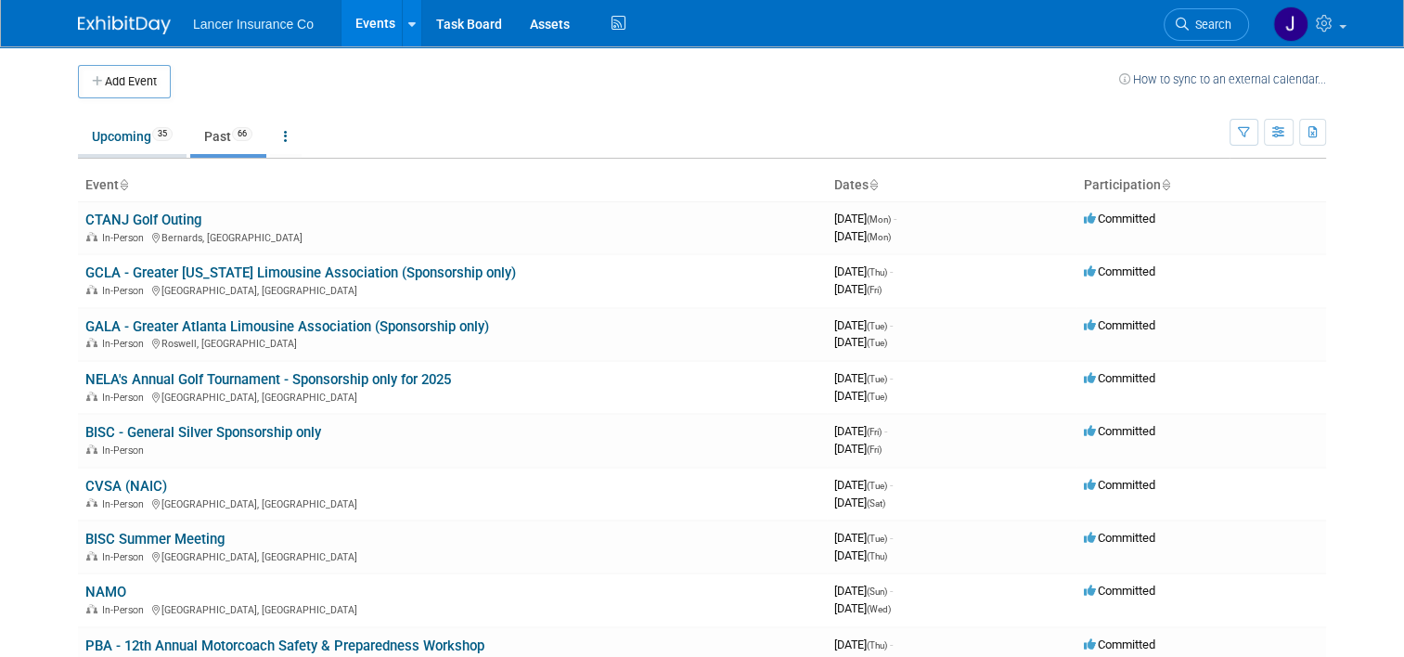
click at [106, 142] on link "Upcoming 35" at bounding box center [132, 136] width 109 height 35
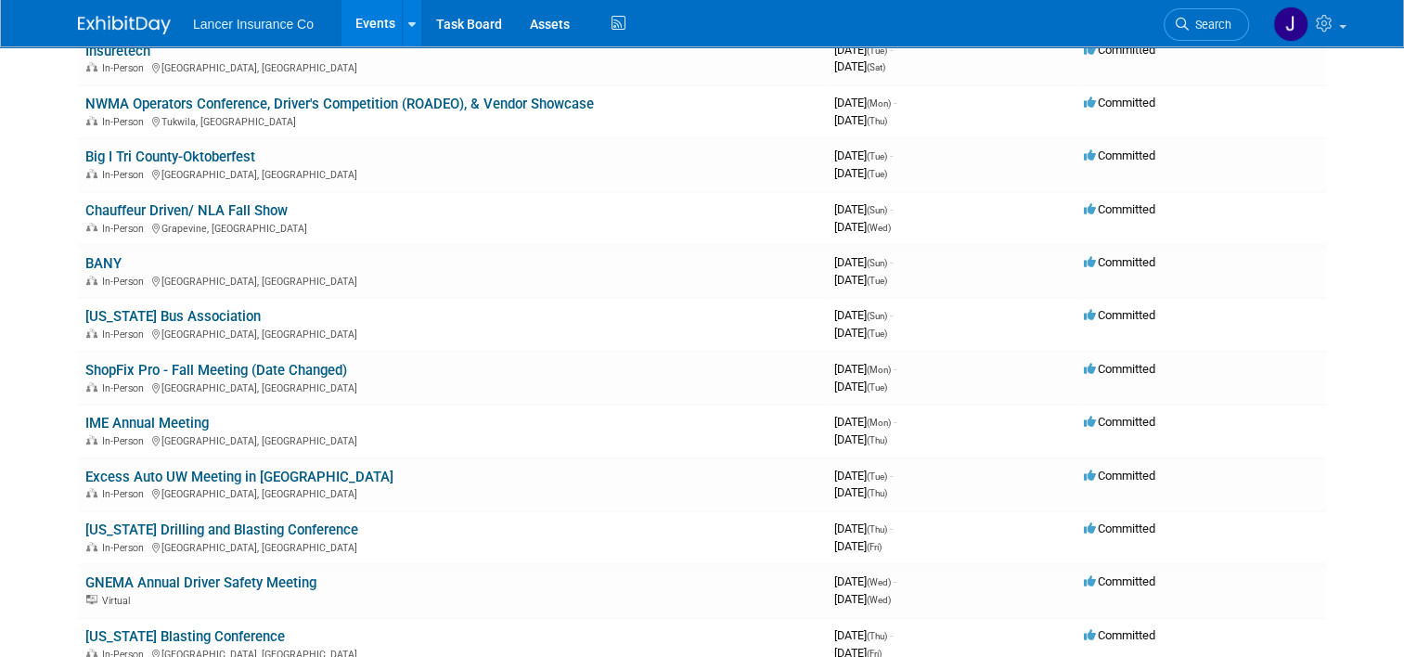
scroll to position [742, 0]
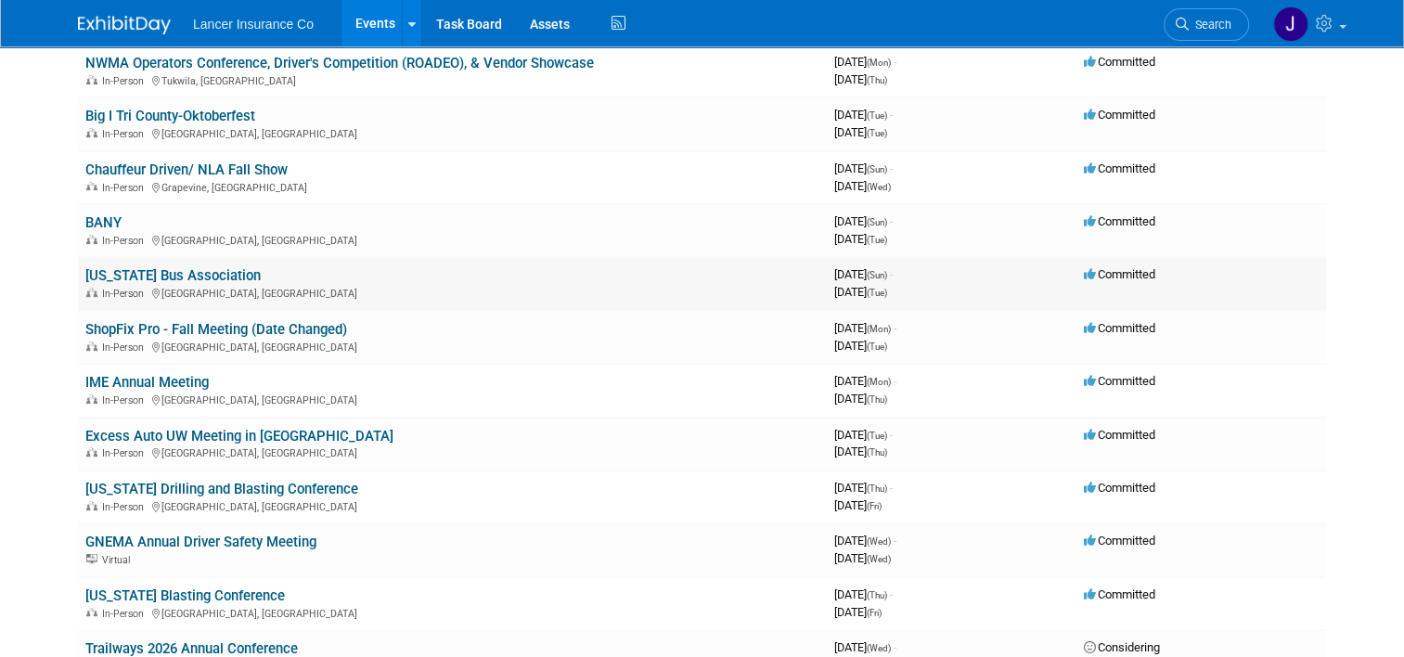
click at [154, 274] on link "[US_STATE] Bus Association" at bounding box center [172, 275] width 175 height 17
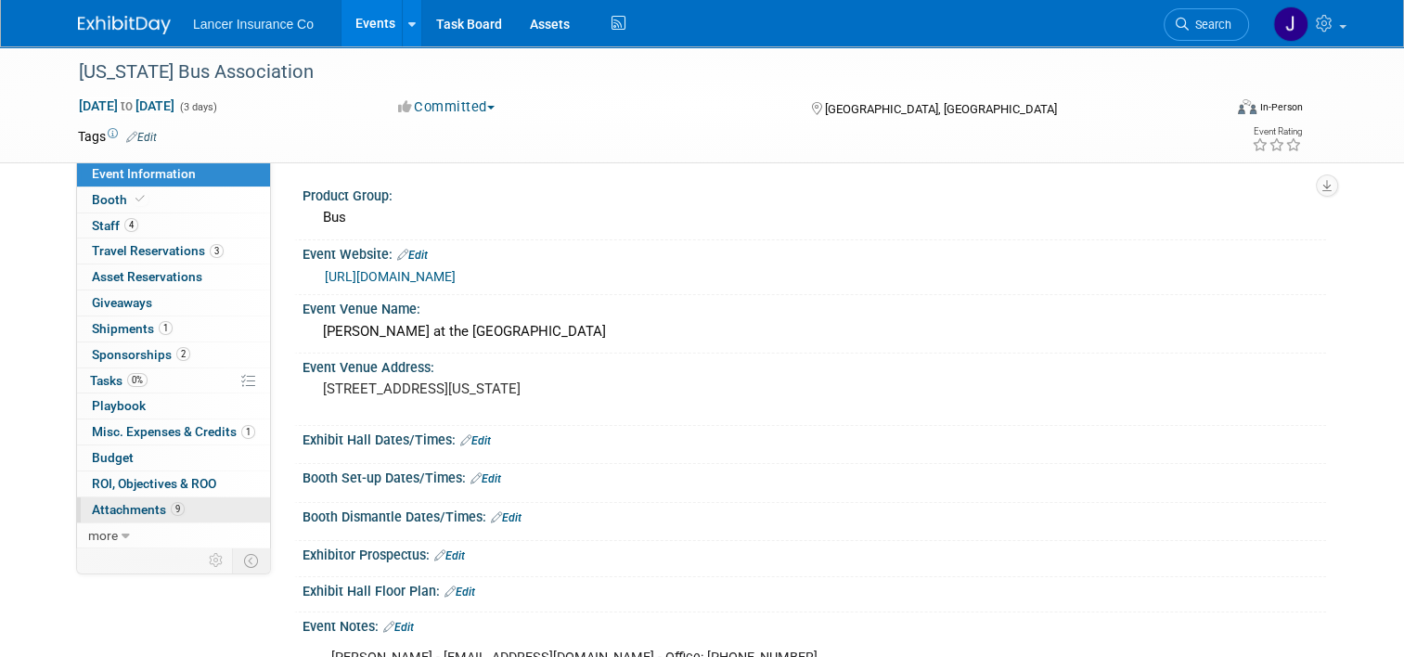
click at [134, 505] on span "Attachments 9" at bounding box center [138, 509] width 93 height 15
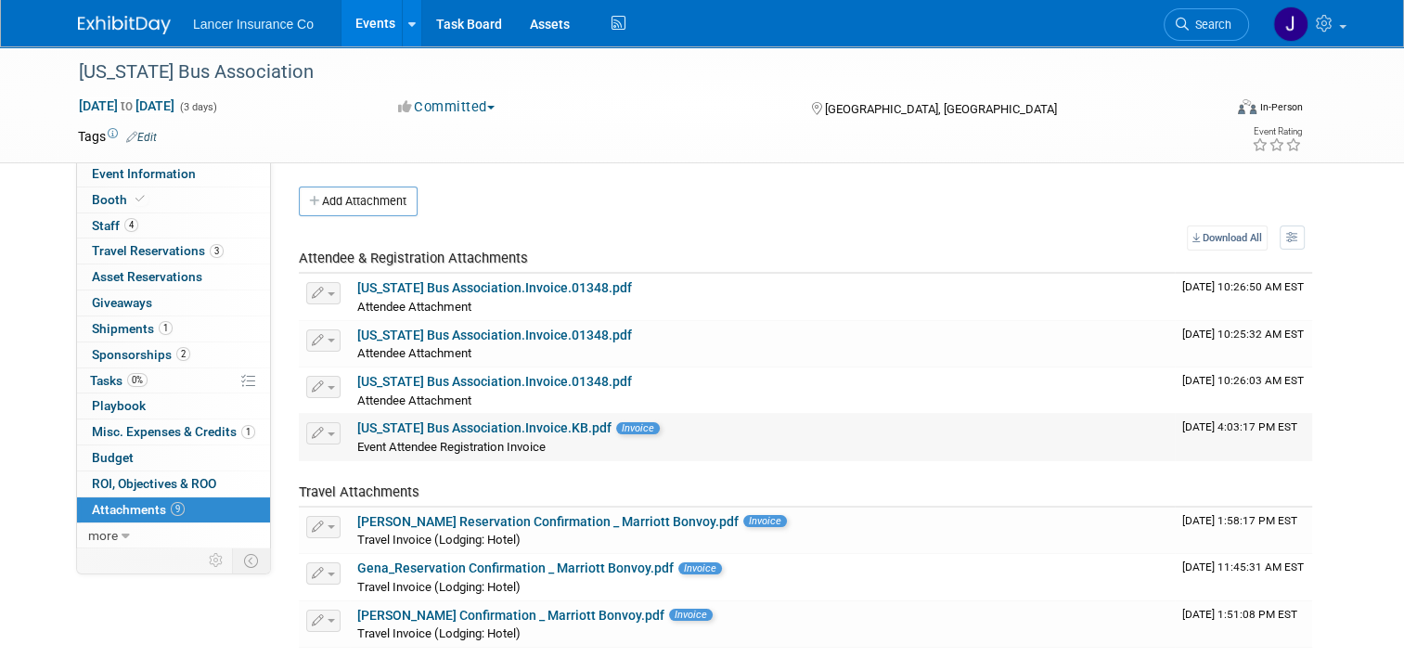
click at [479, 440] on span "Event Attendee Registration Invoice" at bounding box center [451, 447] width 188 height 14
click at [480, 429] on link "[US_STATE] Bus Association.Invoice.KB.pdf" at bounding box center [484, 427] width 254 height 15
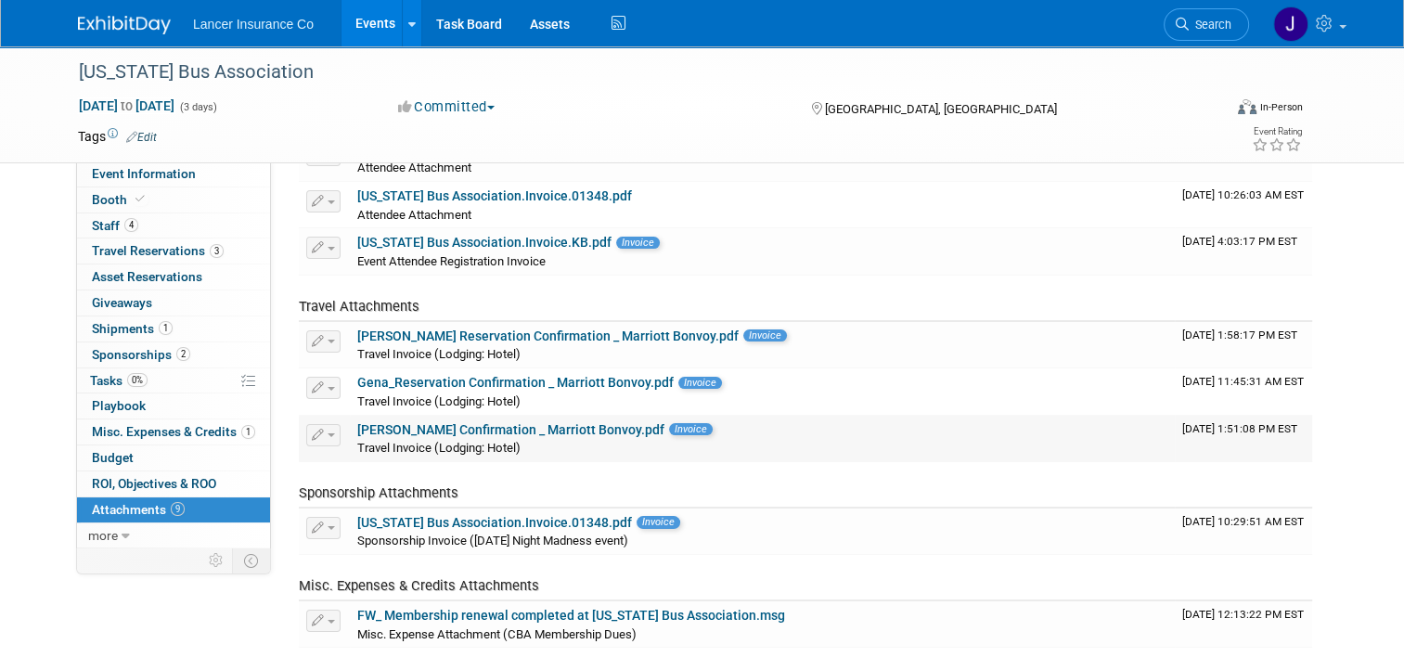
scroll to position [278, 0]
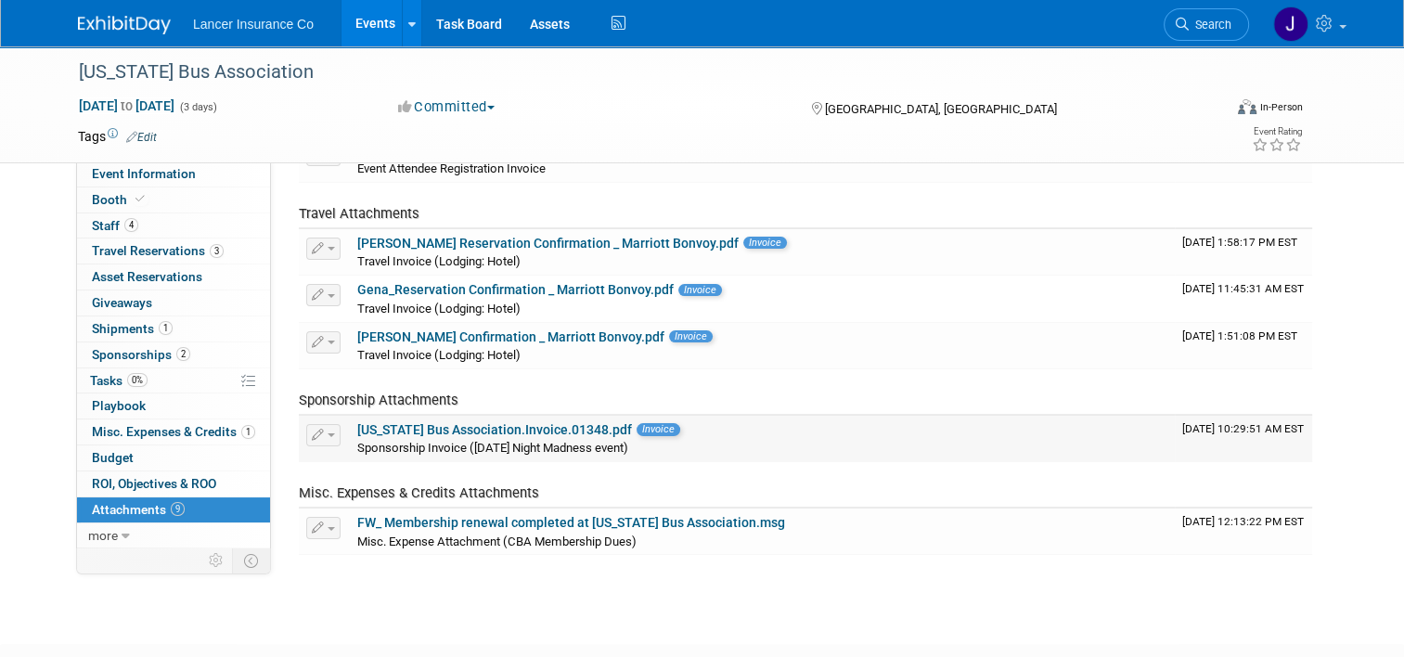
click at [492, 423] on link "[US_STATE] Bus Association.Invoice.01348.pdf" at bounding box center [494, 429] width 275 height 15
click at [442, 517] on link "FW_ Membership renewal completed at [US_STATE] Bus Association.msg" at bounding box center [571, 522] width 428 height 15
click at [861, 74] on div "[US_STATE] Bus Association" at bounding box center [635, 72] width 1127 height 33
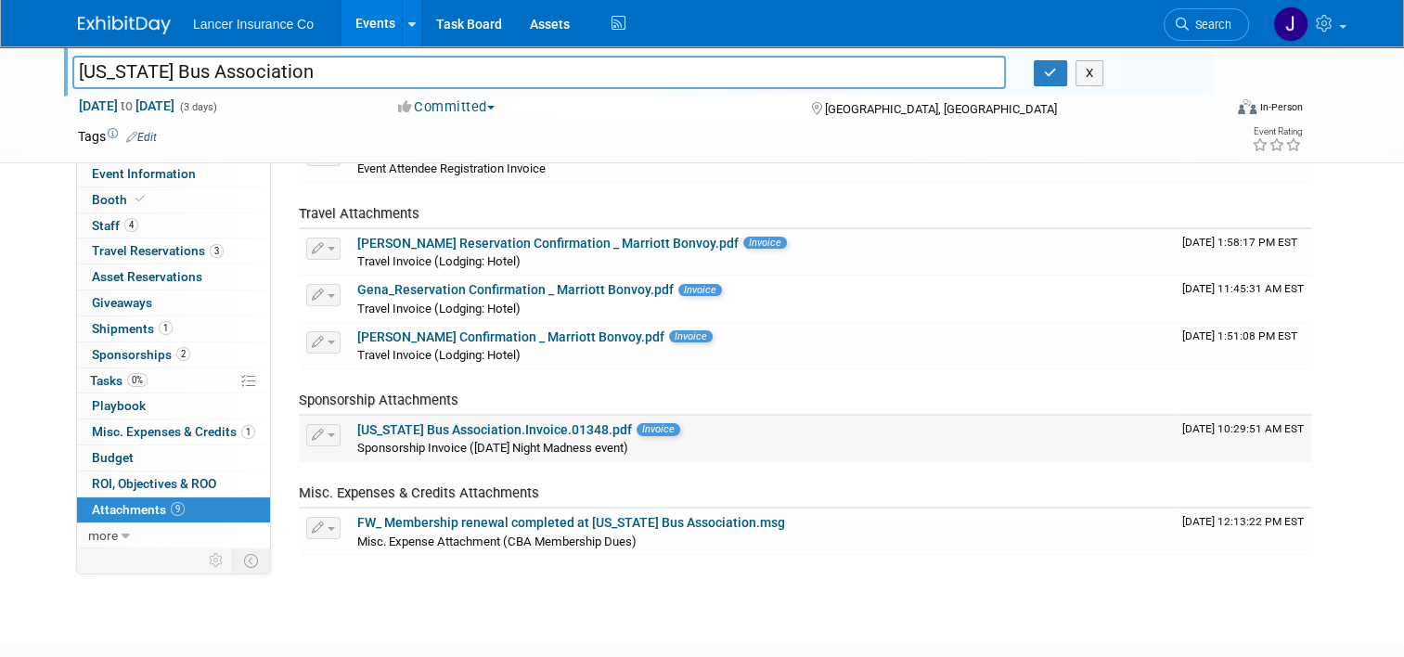
click at [486, 425] on link "[US_STATE] Bus Association.Invoice.01348.pdf" at bounding box center [494, 429] width 275 height 15
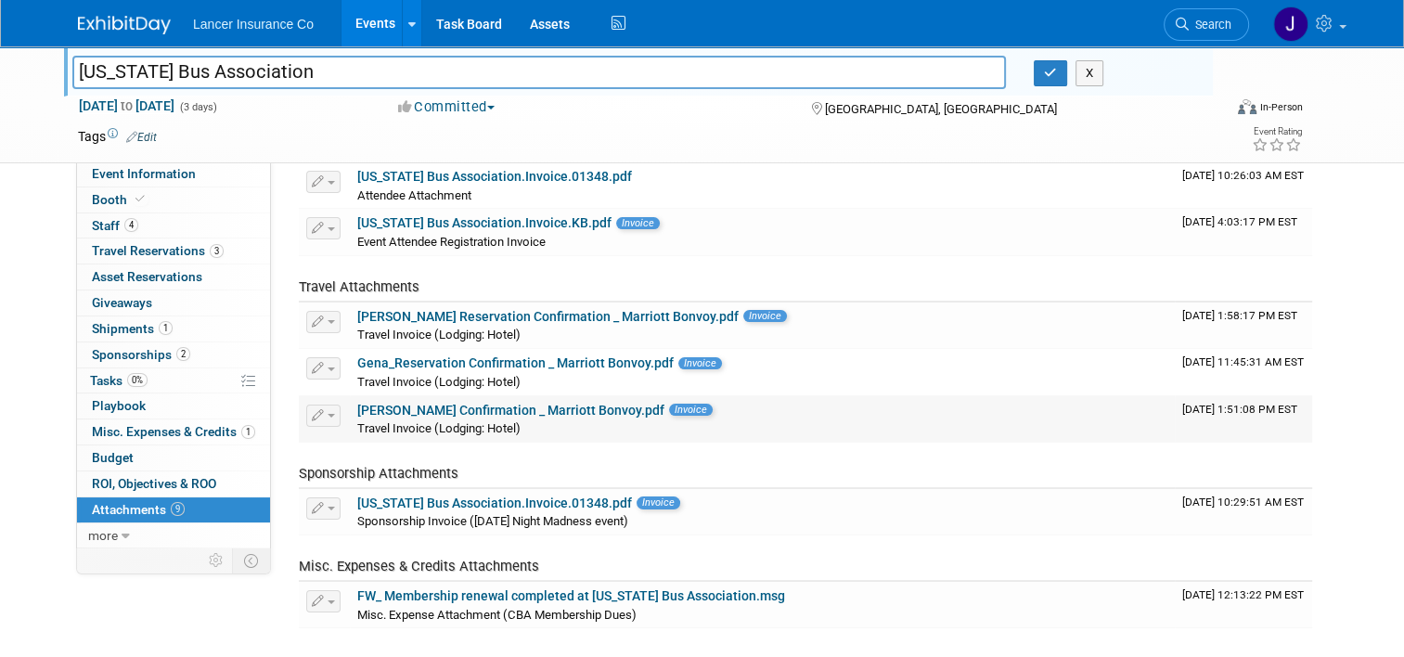
scroll to position [93, 0]
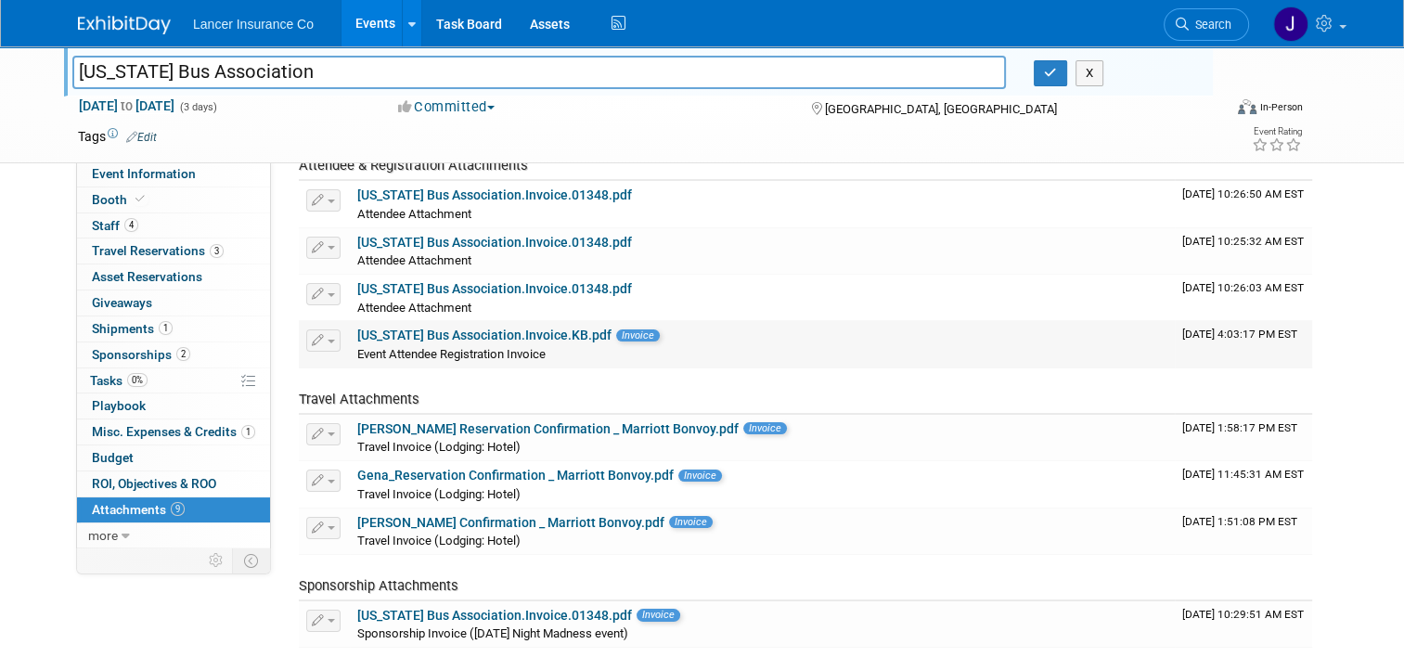
click at [476, 337] on link "[US_STATE] Bus Association.Invoice.KB.pdf" at bounding box center [484, 335] width 254 height 15
